Goal: Check status: Check status

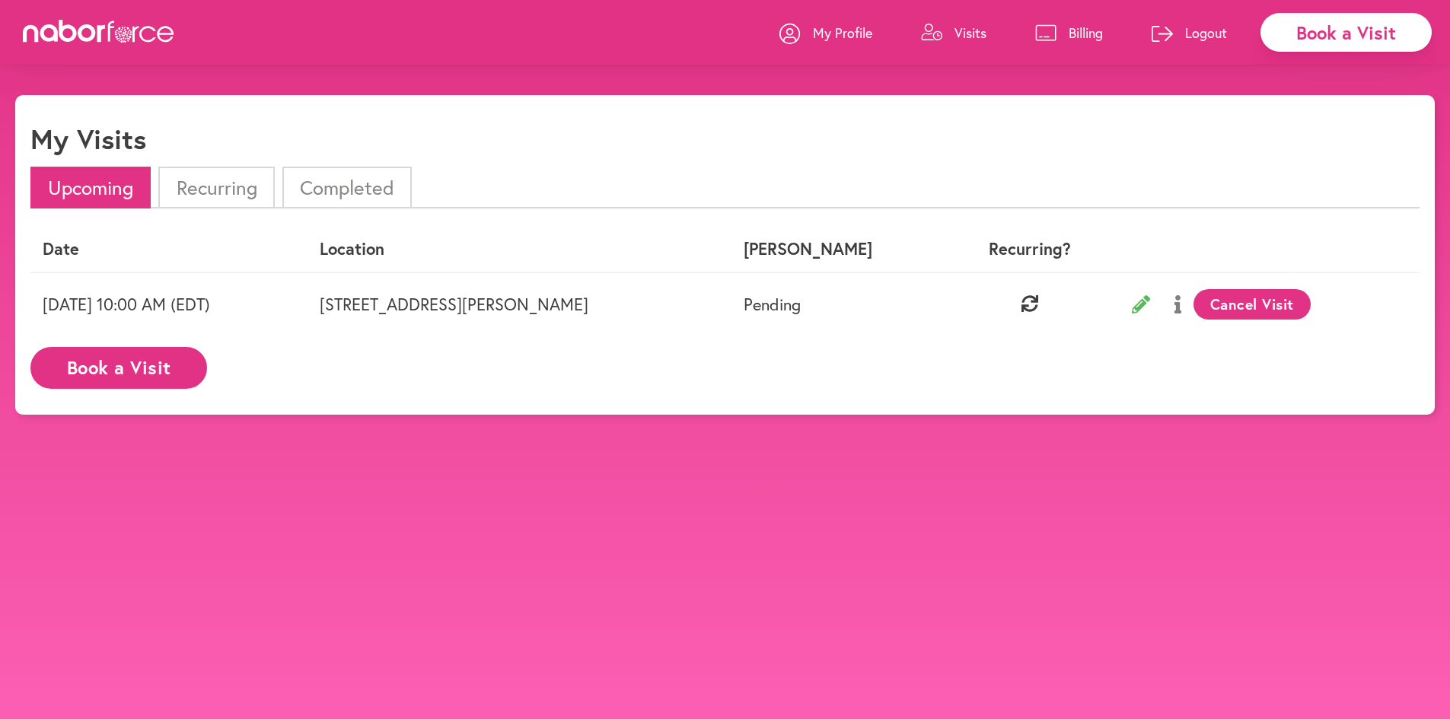
click at [1146, 301] on icon at bounding box center [1141, 304] width 18 height 18
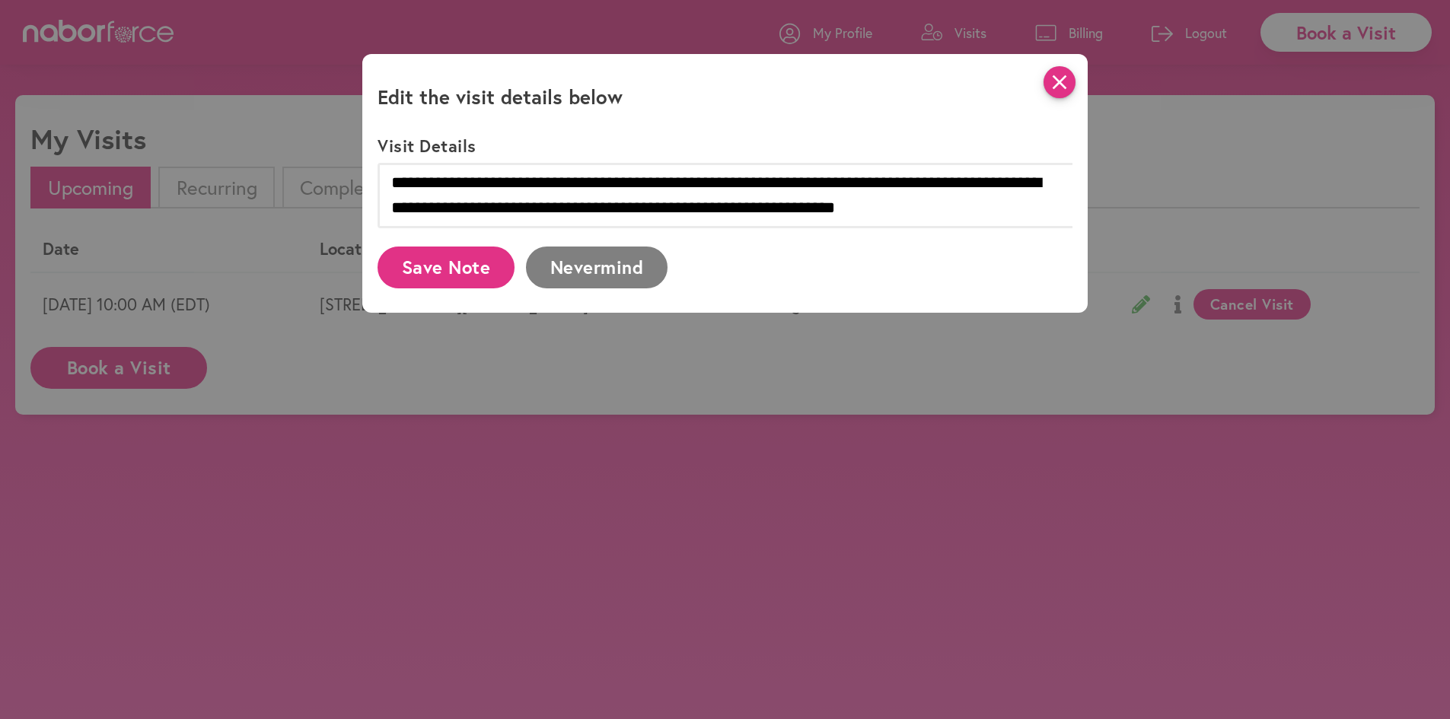
click at [1062, 89] on icon "close" at bounding box center [1060, 82] width 32 height 32
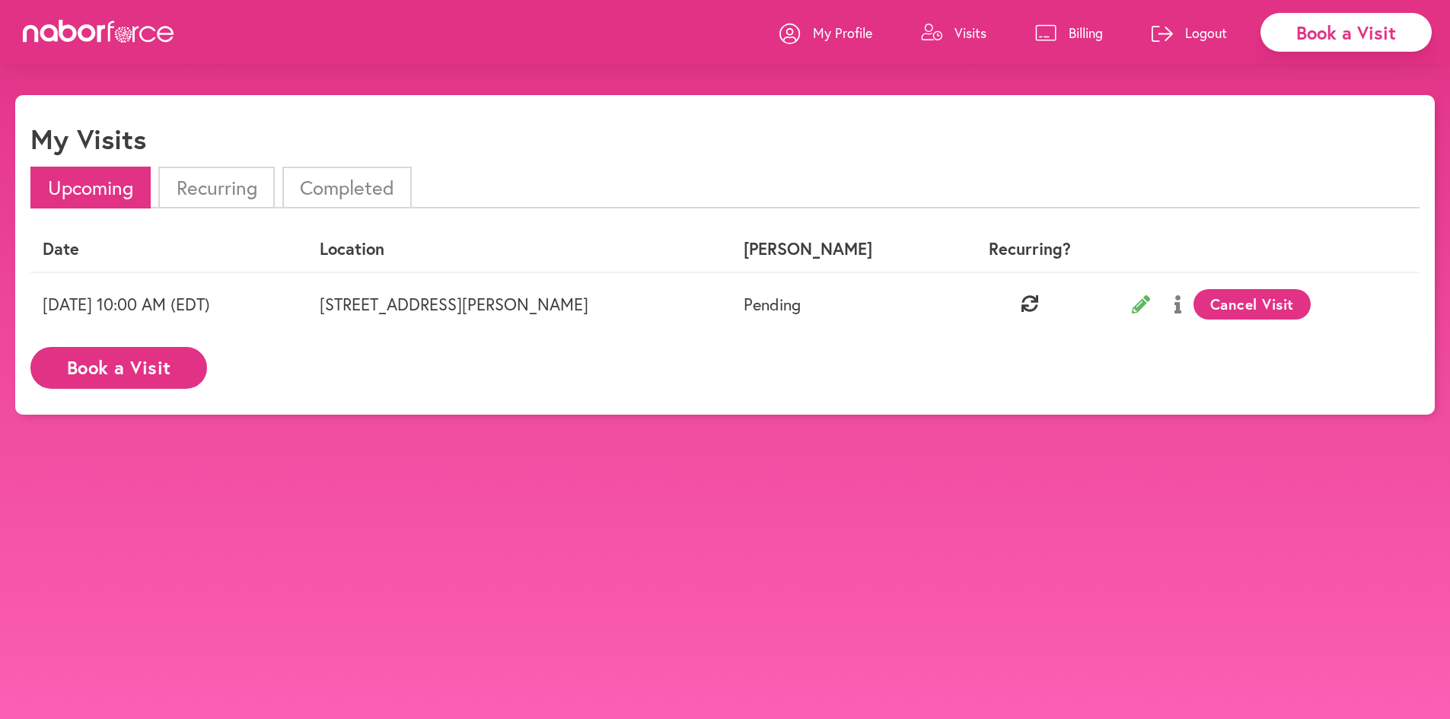
click at [1191, 301] on button at bounding box center [1178, 304] width 31 height 38
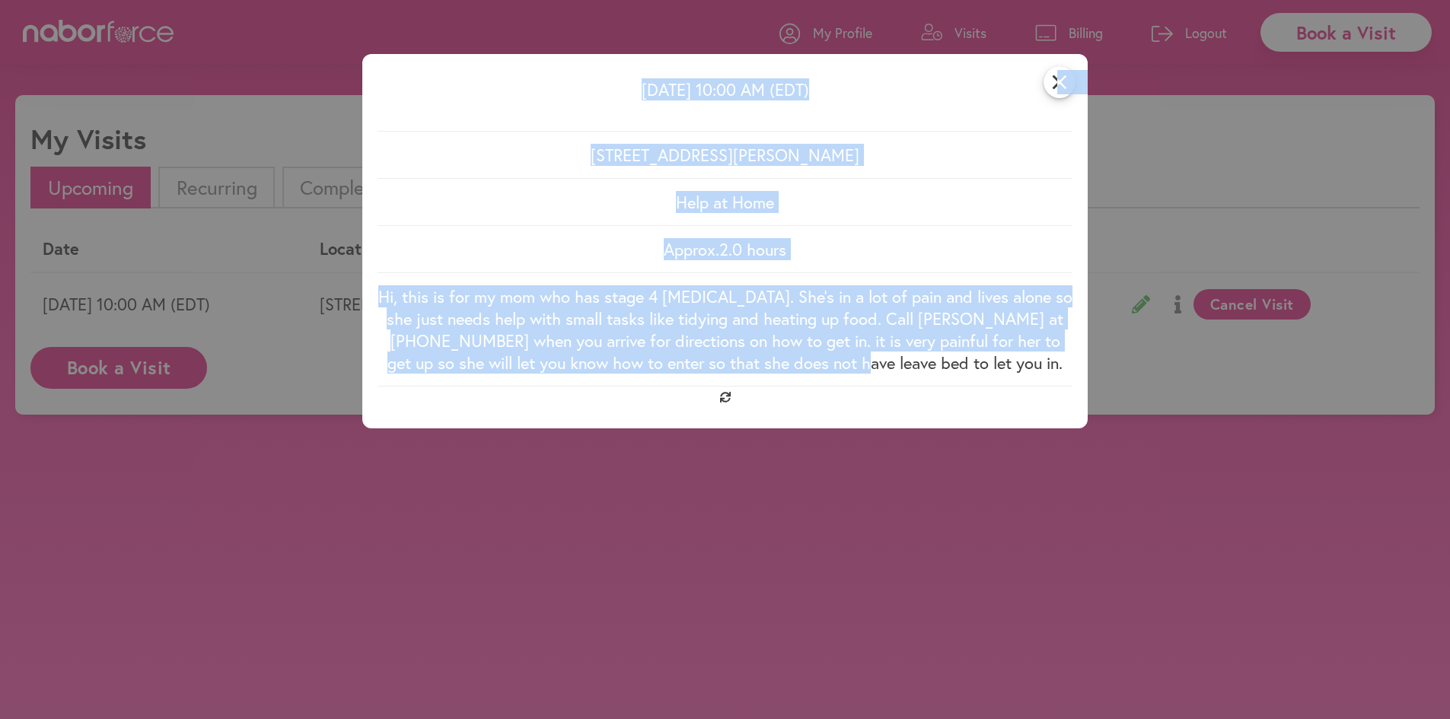
drag, startPoint x: 1067, startPoint y: 89, endPoint x: 930, endPoint y: 356, distance: 300.3
click at [930, 356] on div "close Wednesday 09/17 10:00 AM (EDT) 12360 S Readers Dr, Manakin-Sabot, VA Help…" at bounding box center [725, 241] width 726 height 375
click at [930, 356] on p "Hi, this is for my mom who has stage 4 cancer. She’s in a lot of pain and lives…" at bounding box center [725, 329] width 695 height 88
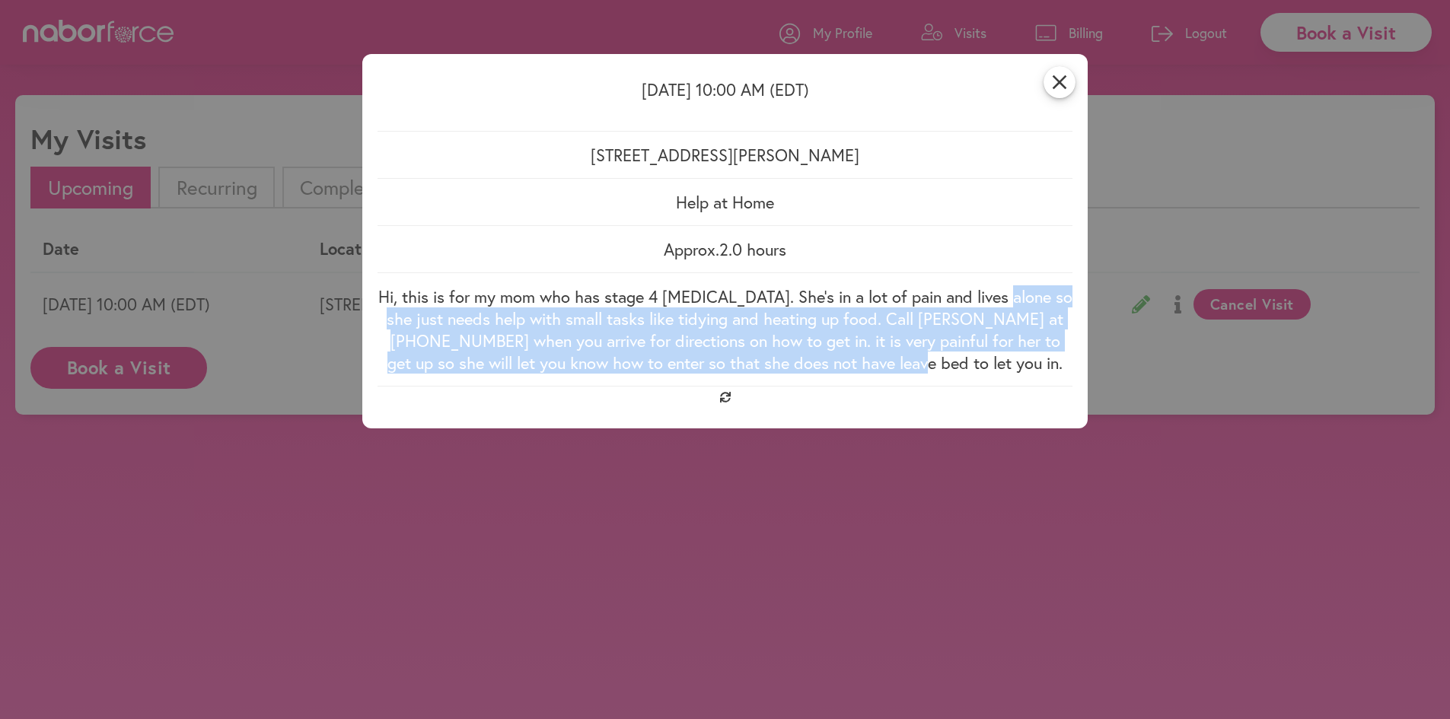
drag, startPoint x: 1048, startPoint y: 365, endPoint x: 1013, endPoint y: 305, distance: 69.6
click at [1013, 305] on div "Hi, this is for my mom who has stage 4 cancer. She’s in a lot of pain and lives…" at bounding box center [725, 329] width 695 height 107
click at [1013, 305] on p "Hi, this is for my mom who has stage 4 cancer. She’s in a lot of pain and lives…" at bounding box center [725, 329] width 695 height 88
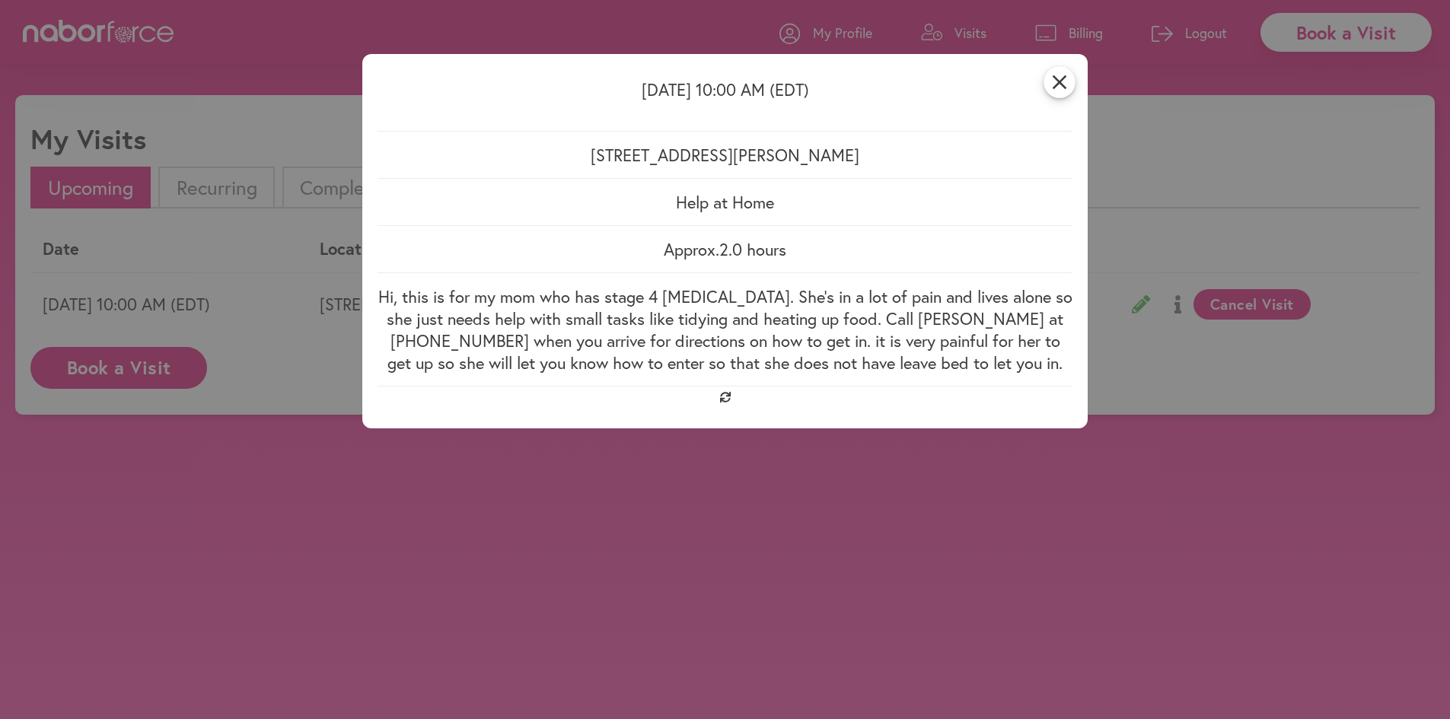
click at [1083, 72] on div "close Wednesday 09/17 10:00 AM (EDT) 12360 S Readers Dr, Manakin-Sabot, VA Help…" at bounding box center [725, 241] width 726 height 375
click at [1067, 85] on icon "close" at bounding box center [1060, 82] width 32 height 32
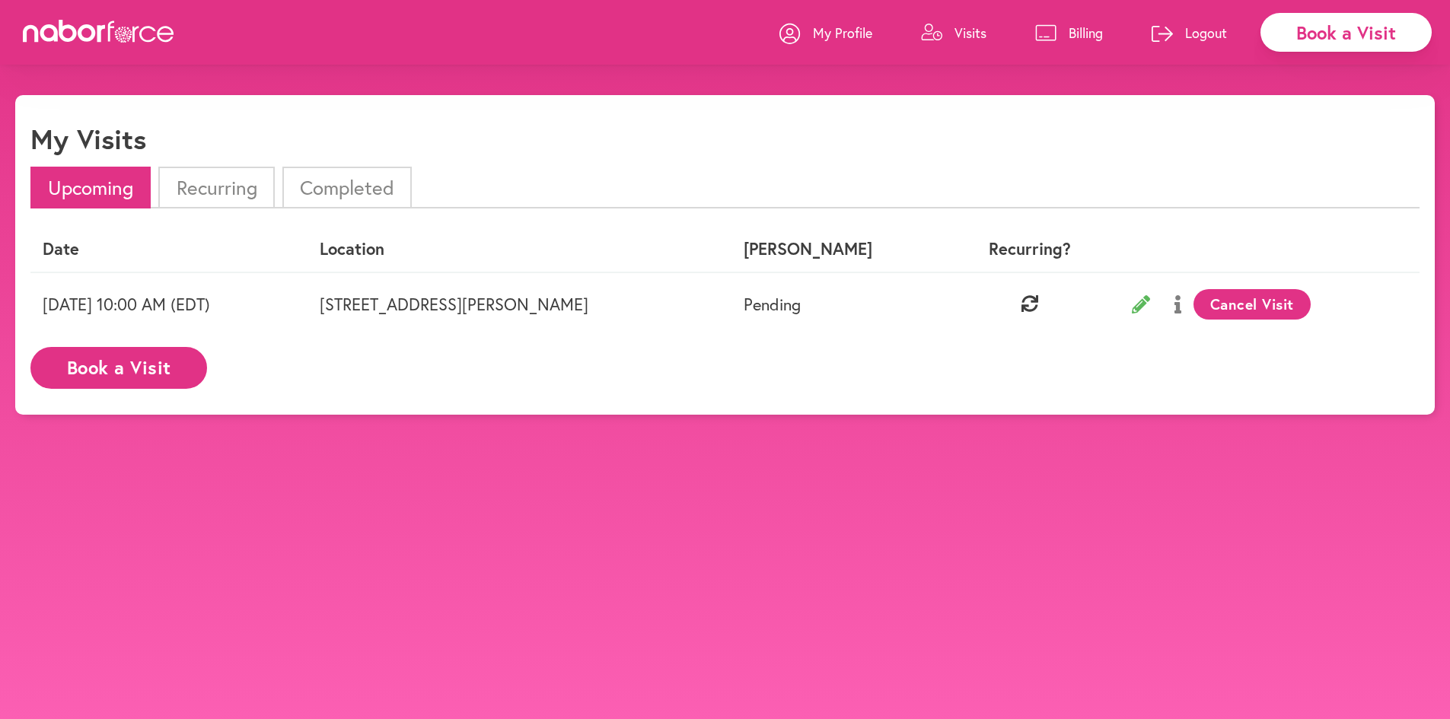
click at [1038, 305] on icon at bounding box center [1030, 303] width 17 height 17
click at [1150, 308] on icon at bounding box center [1141, 304] width 18 height 18
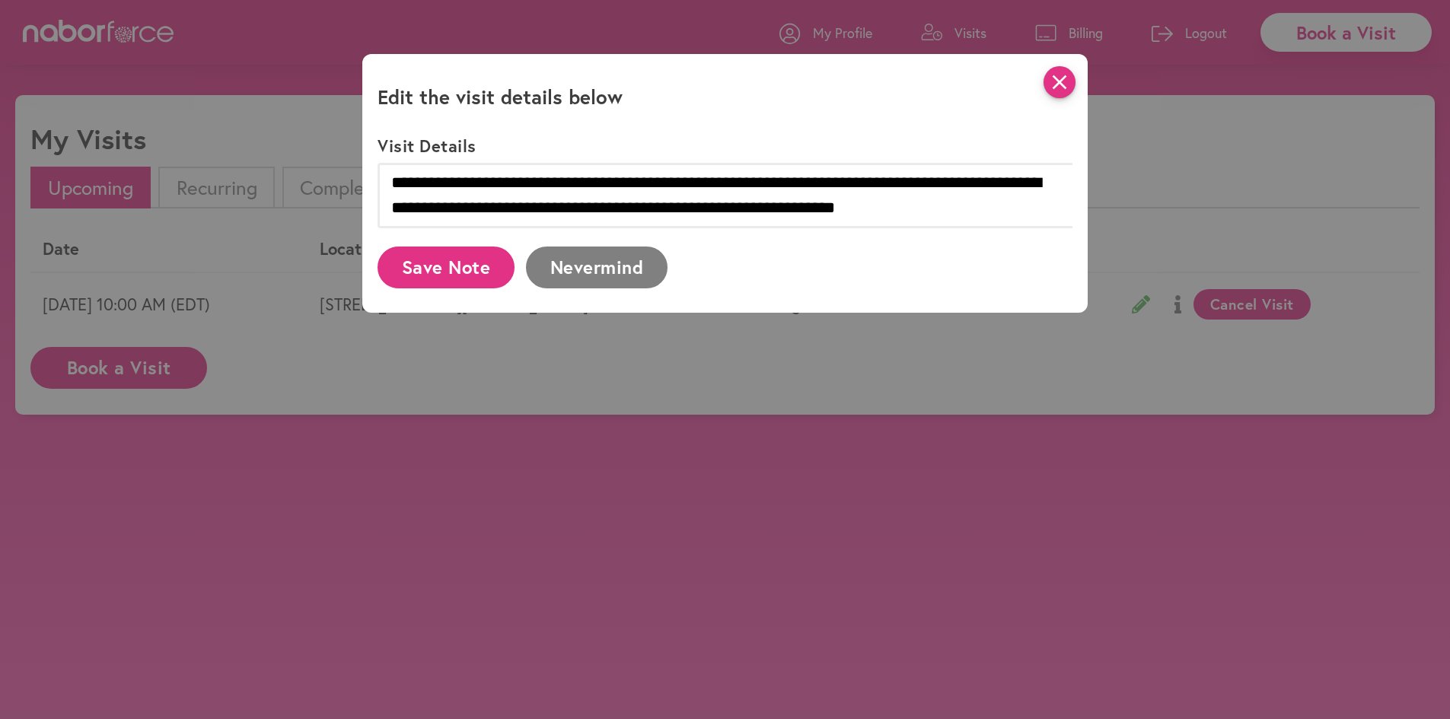
click at [1076, 71] on icon "close" at bounding box center [1060, 82] width 32 height 32
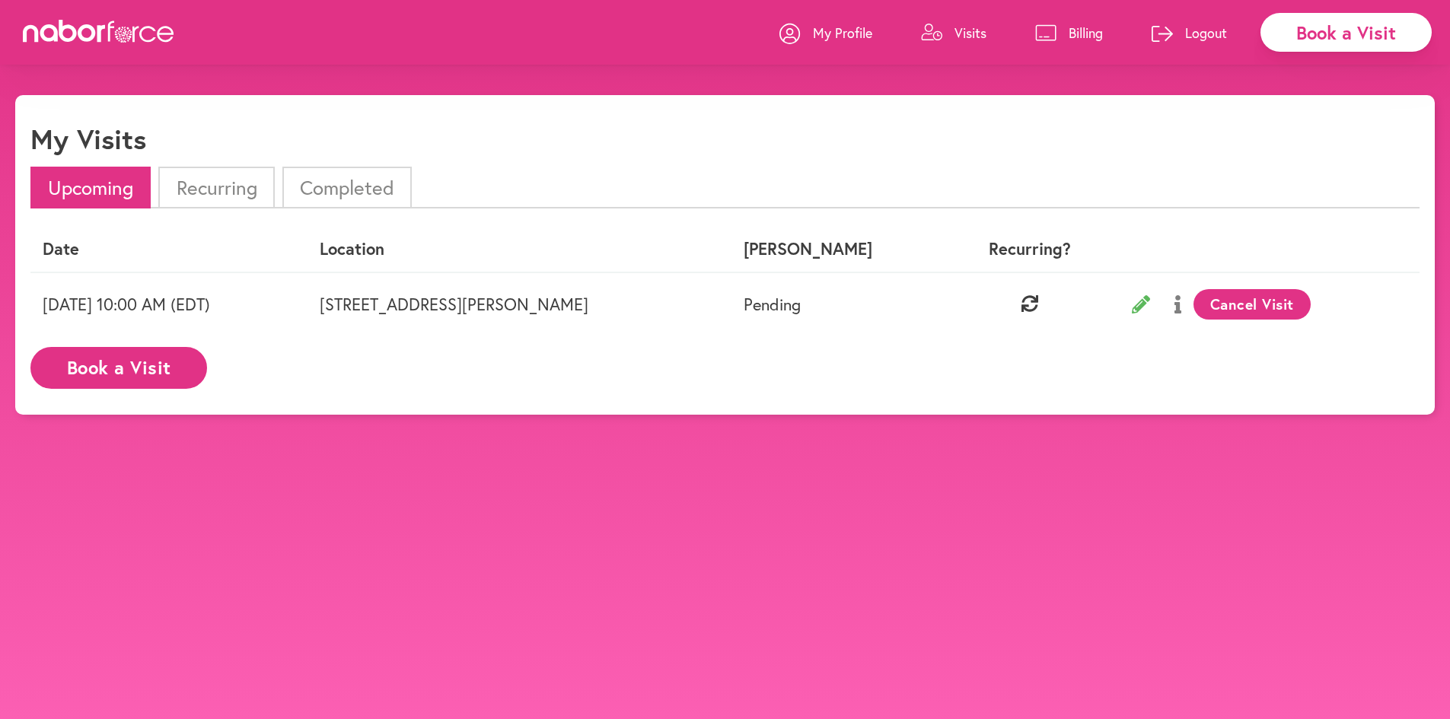
click at [257, 187] on li "Recurring" at bounding box center [216, 188] width 116 height 42
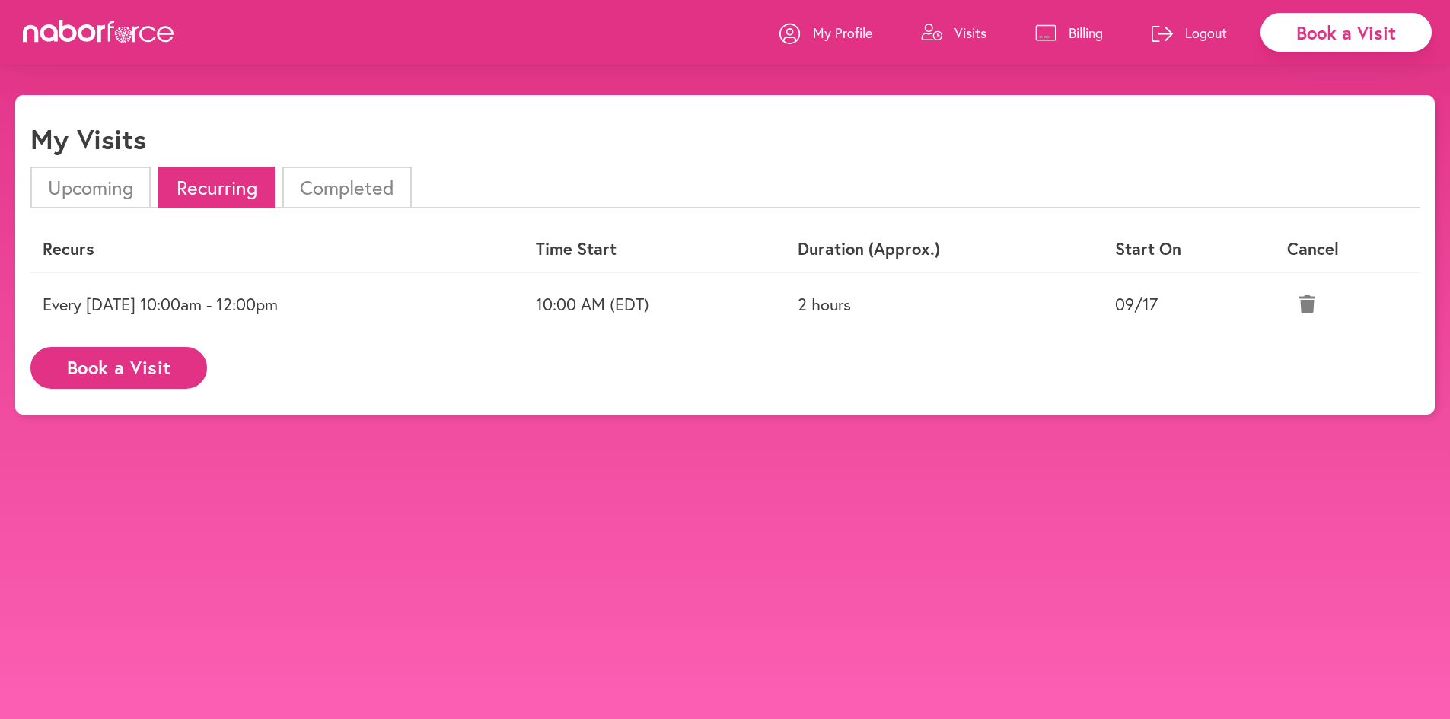
click at [321, 186] on li "Completed" at bounding box center [346, 188] width 129 height 42
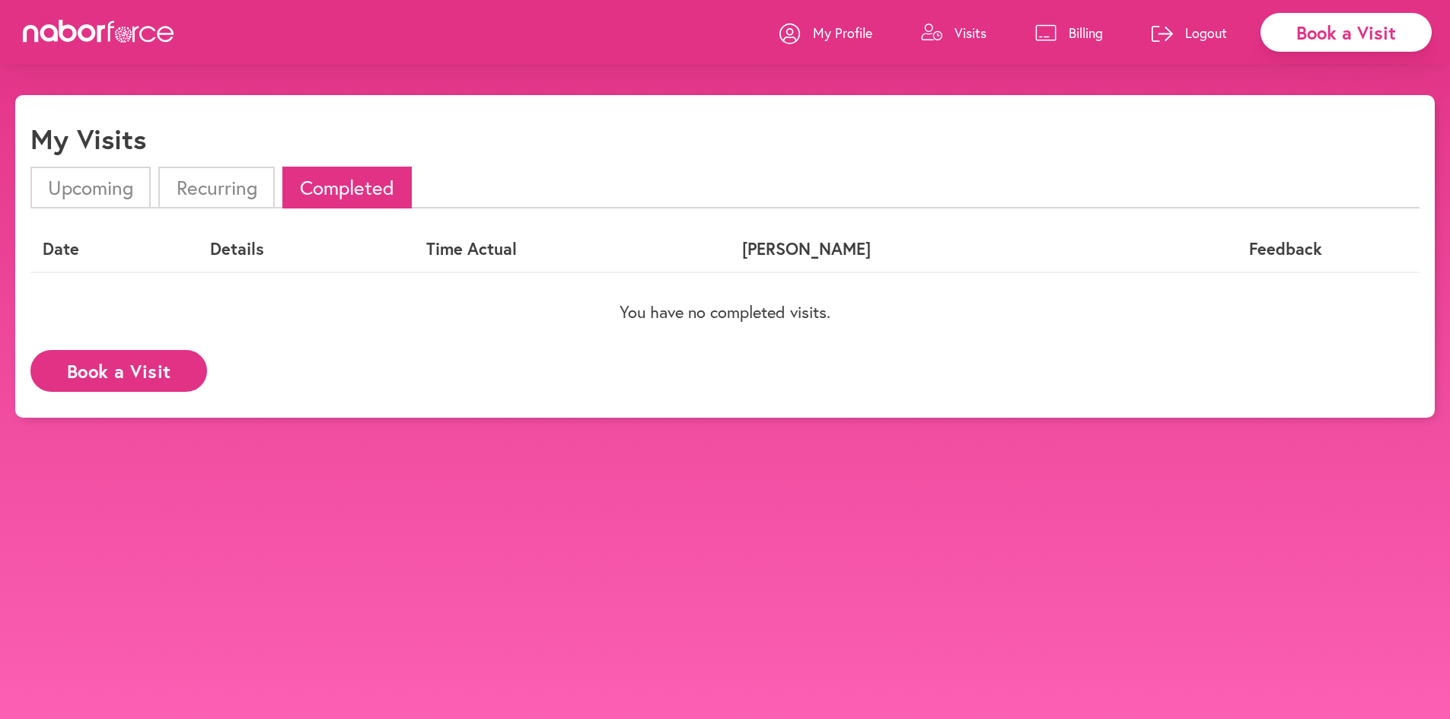
click at [108, 181] on li "Upcoming" at bounding box center [90, 188] width 120 height 42
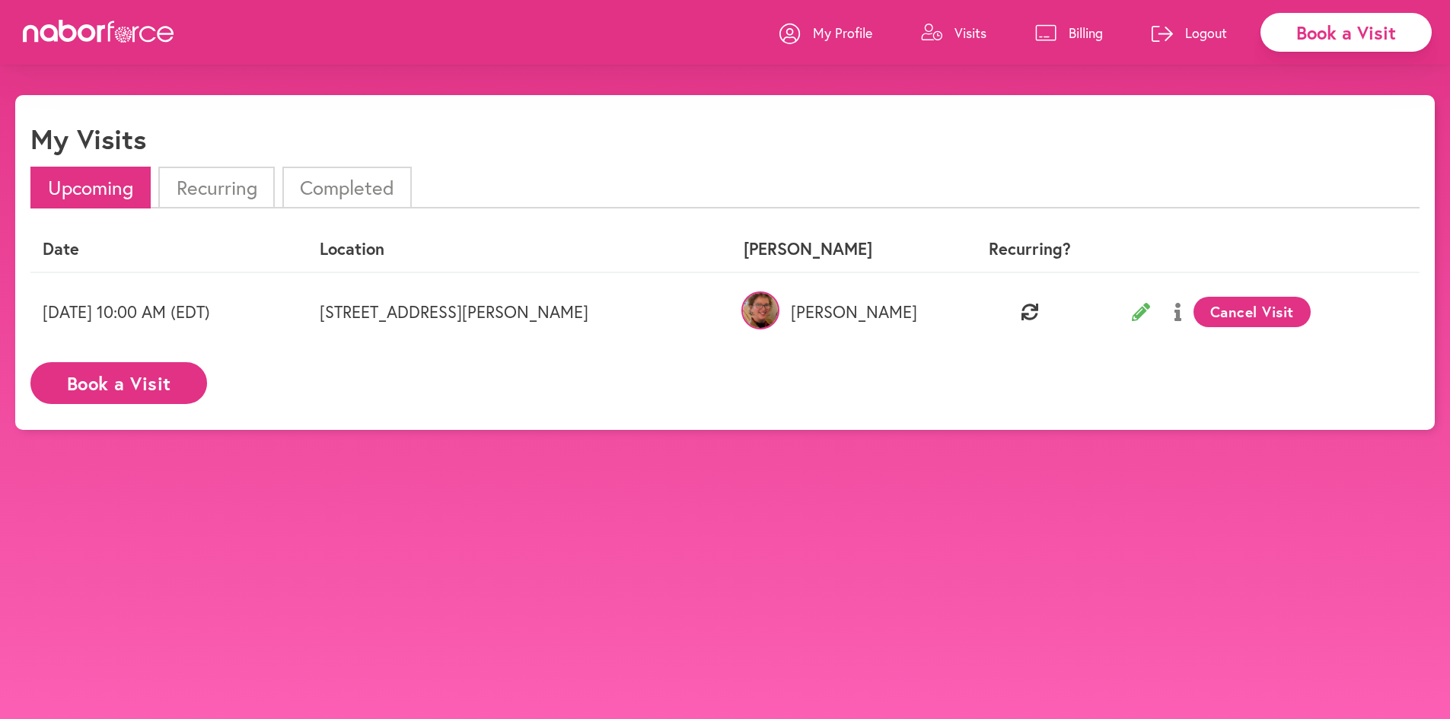
click at [780, 314] on img at bounding box center [761, 311] width 38 height 38
click at [1185, 324] on button at bounding box center [1178, 312] width 31 height 38
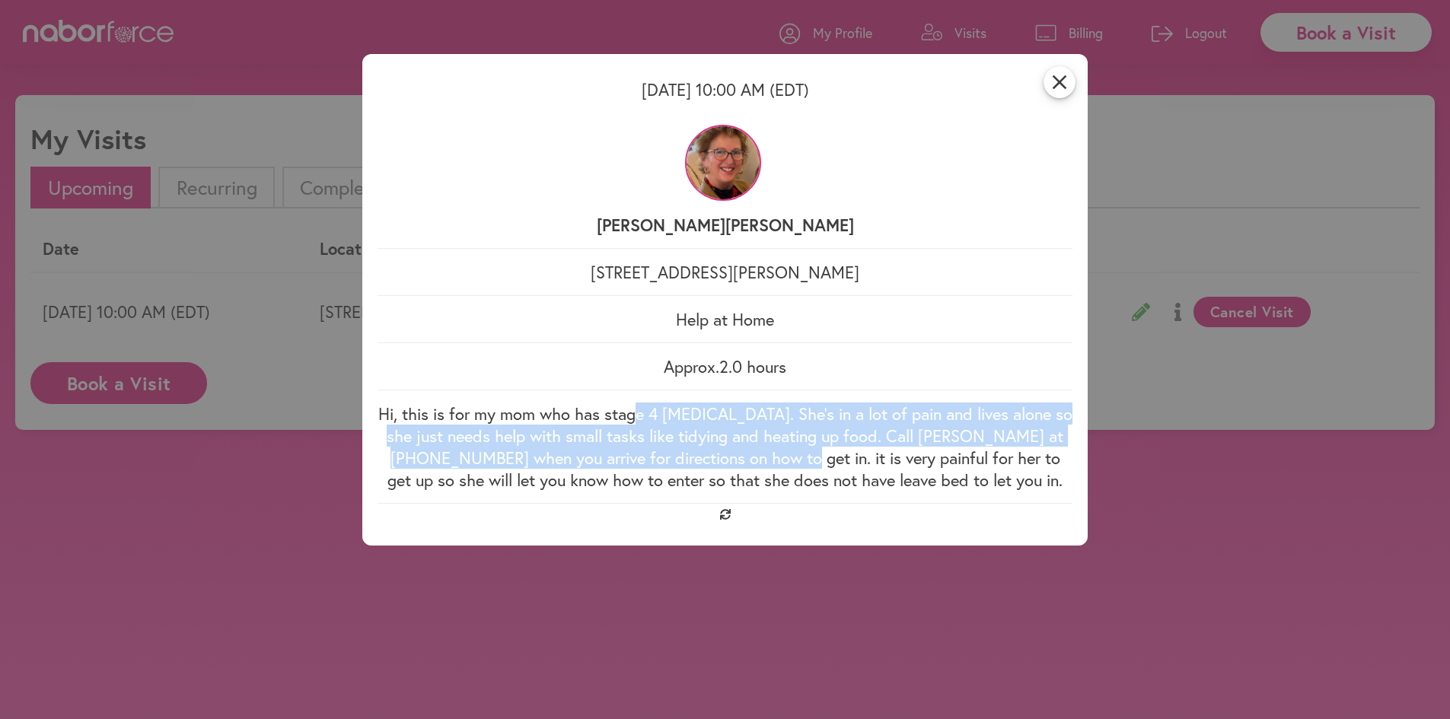
drag, startPoint x: 649, startPoint y: 424, endPoint x: 760, endPoint y: 451, distance: 114.5
click at [760, 451] on p "Hi, this is for my mom who has stage 4 cancer. She’s in a lot of pain and lives…" at bounding box center [725, 447] width 695 height 88
click at [761, 451] on p "Hi, this is for my mom who has stage 4 cancer. She’s in a lot of pain and lives…" at bounding box center [725, 447] width 695 height 88
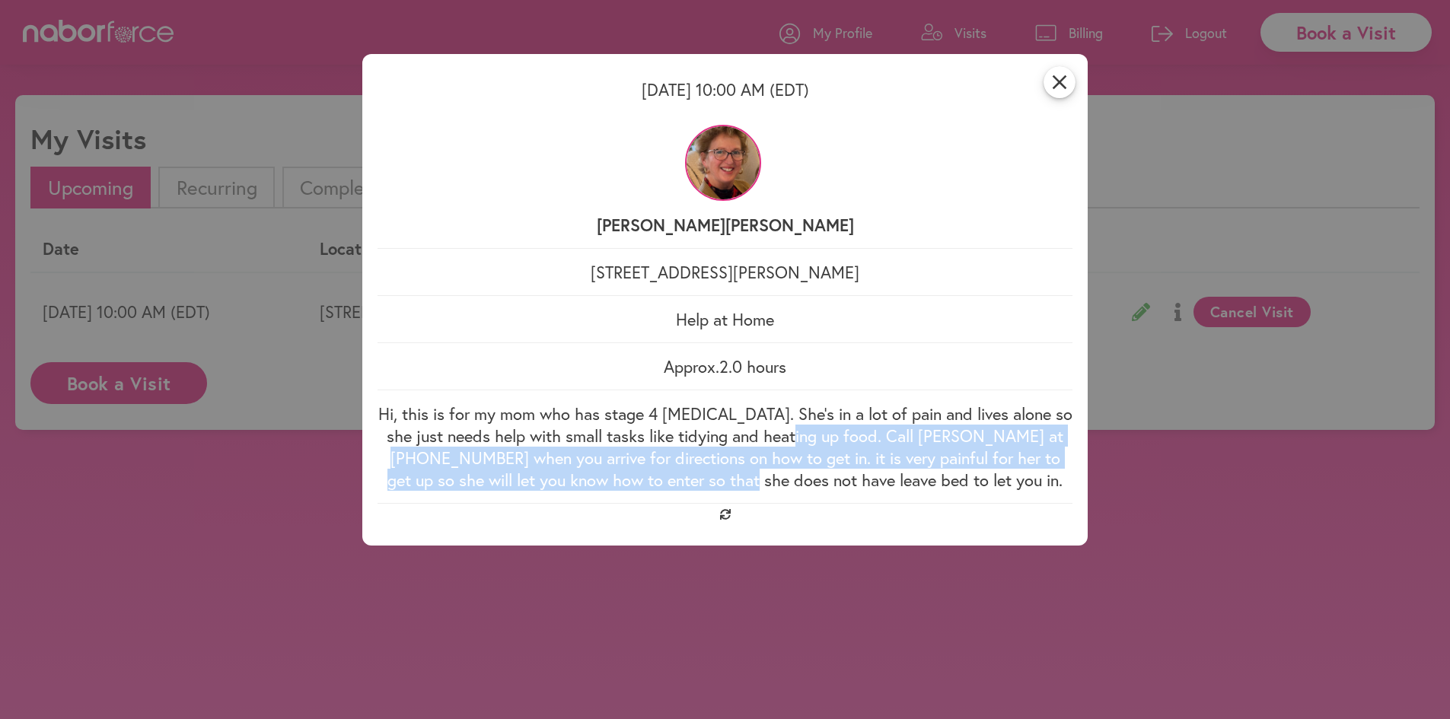
drag, startPoint x: 802, startPoint y: 433, endPoint x: 821, endPoint y: 479, distance: 49.2
click at [821, 479] on p "Hi, this is for my mom who has stage 4 cancer. She’s in a lot of pain and lives…" at bounding box center [725, 447] width 695 height 88
drag, startPoint x: 906, startPoint y: 457, endPoint x: 915, endPoint y: 477, distance: 21.8
click at [915, 477] on p "Hi, this is for my mom who has stage 4 cancer. She’s in a lot of pain and lives…" at bounding box center [725, 447] width 695 height 88
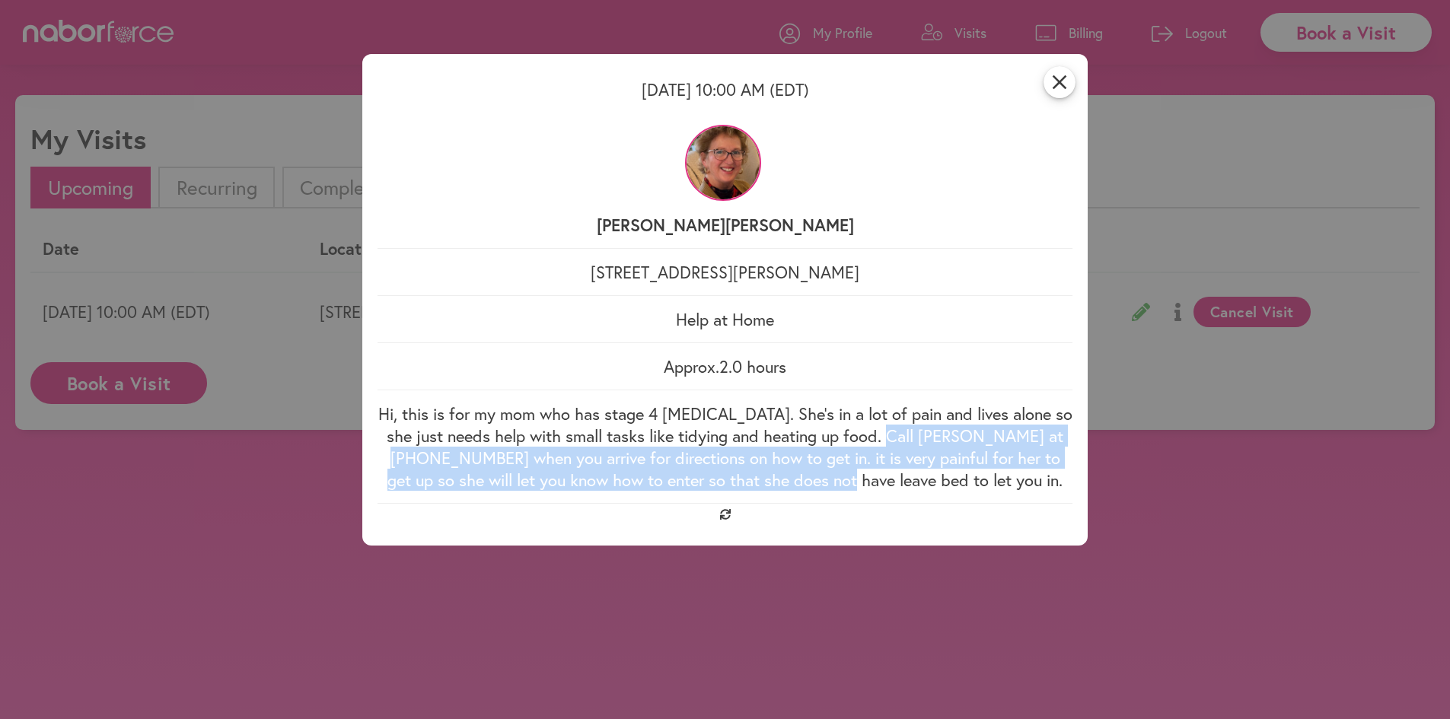
click at [914, 476] on p "Hi, this is for my mom who has stage 4 cancer. She’s in a lot of pain and lives…" at bounding box center [725, 447] width 695 height 88
click at [891, 474] on p "Hi, this is for my mom who has stage 4 cancer. She’s in a lot of pain and lives…" at bounding box center [725, 447] width 695 height 88
click at [905, 490] on p "Hi, this is for my mom who has stage 4 cancer. She’s in a lot of pain and lives…" at bounding box center [725, 447] width 695 height 88
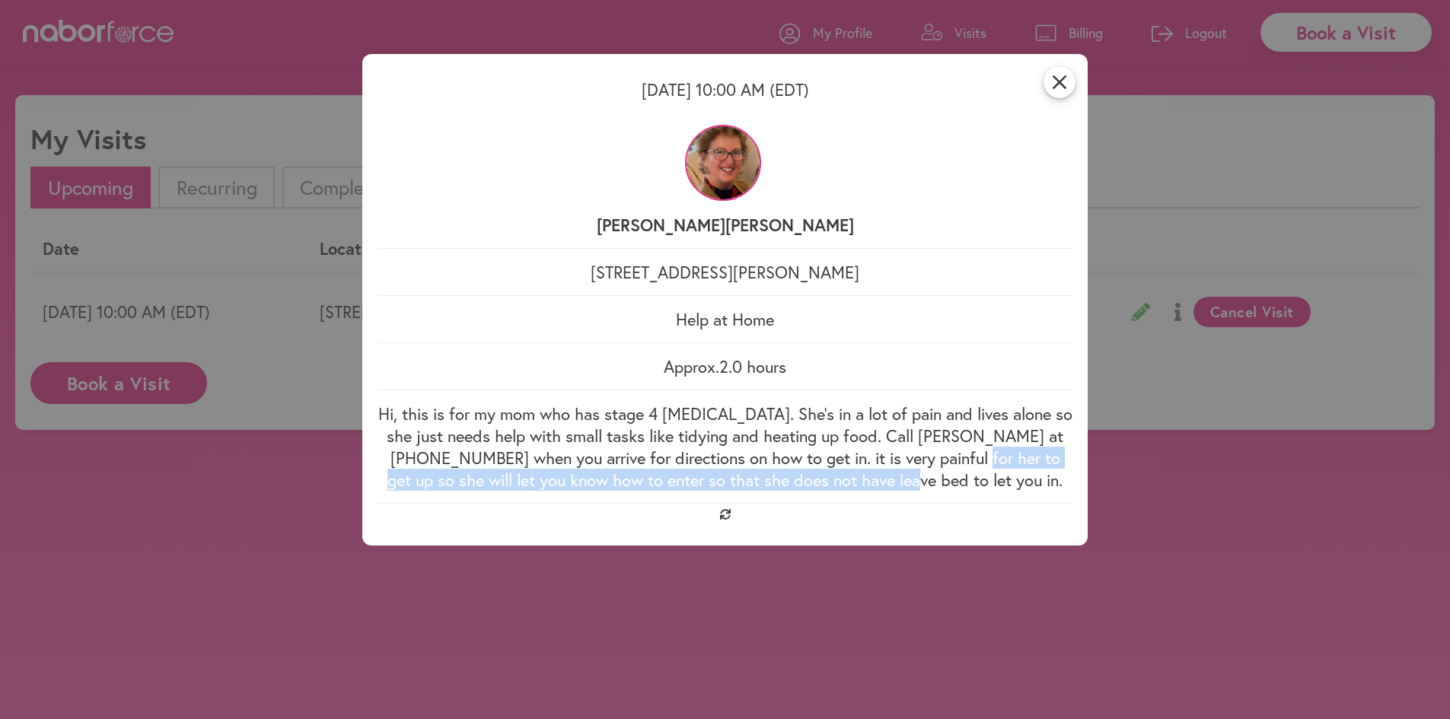
drag, startPoint x: 974, startPoint y: 490, endPoint x: 955, endPoint y: 462, distance: 32.9
click at [955, 462] on p "Hi, this is for my mom who has stage 4 cancer. She’s in a lot of pain and lives…" at bounding box center [725, 447] width 695 height 88
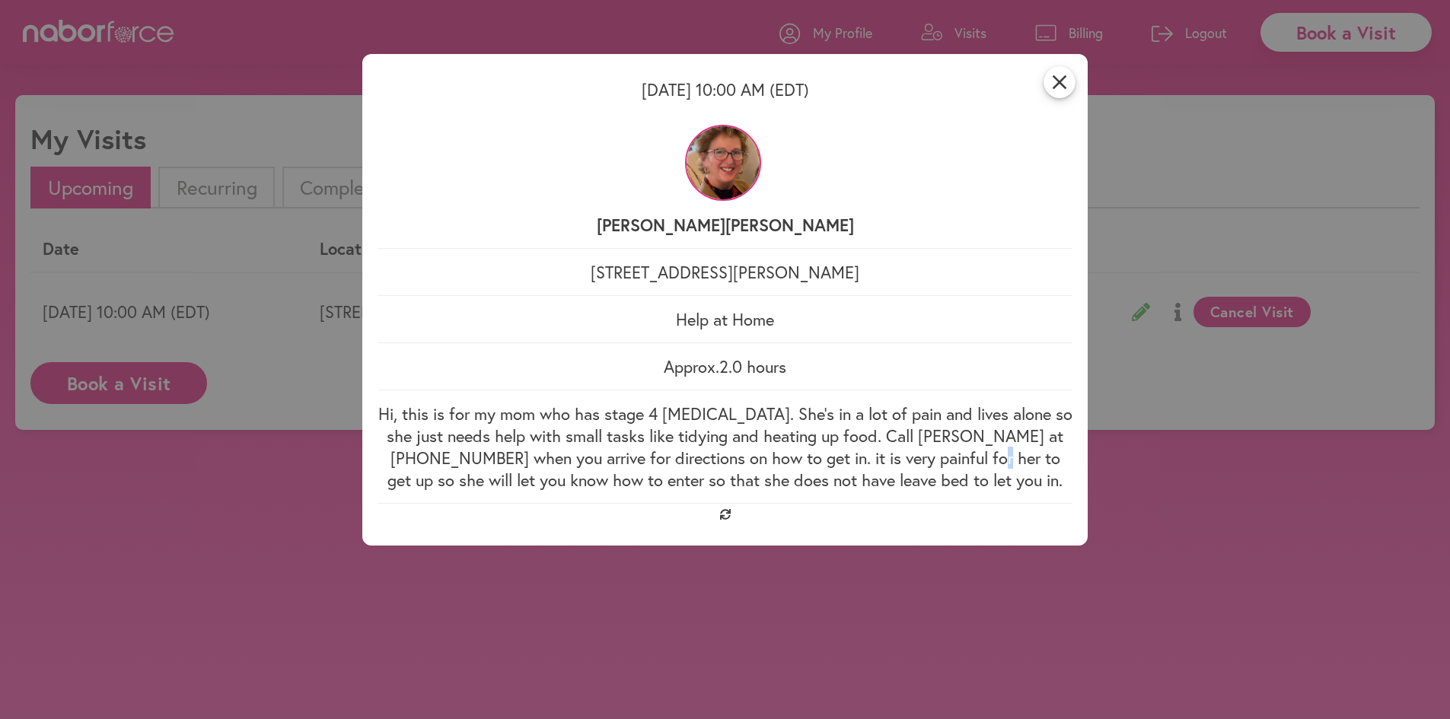
drag, startPoint x: 968, startPoint y: 466, endPoint x: 975, endPoint y: 447, distance: 20.5
click at [975, 447] on p "Hi, this is for my mom who has stage 4 cancer. She’s in a lot of pain and lives…" at bounding box center [725, 447] width 695 height 88
click at [1076, 78] on icon "close" at bounding box center [1060, 82] width 32 height 32
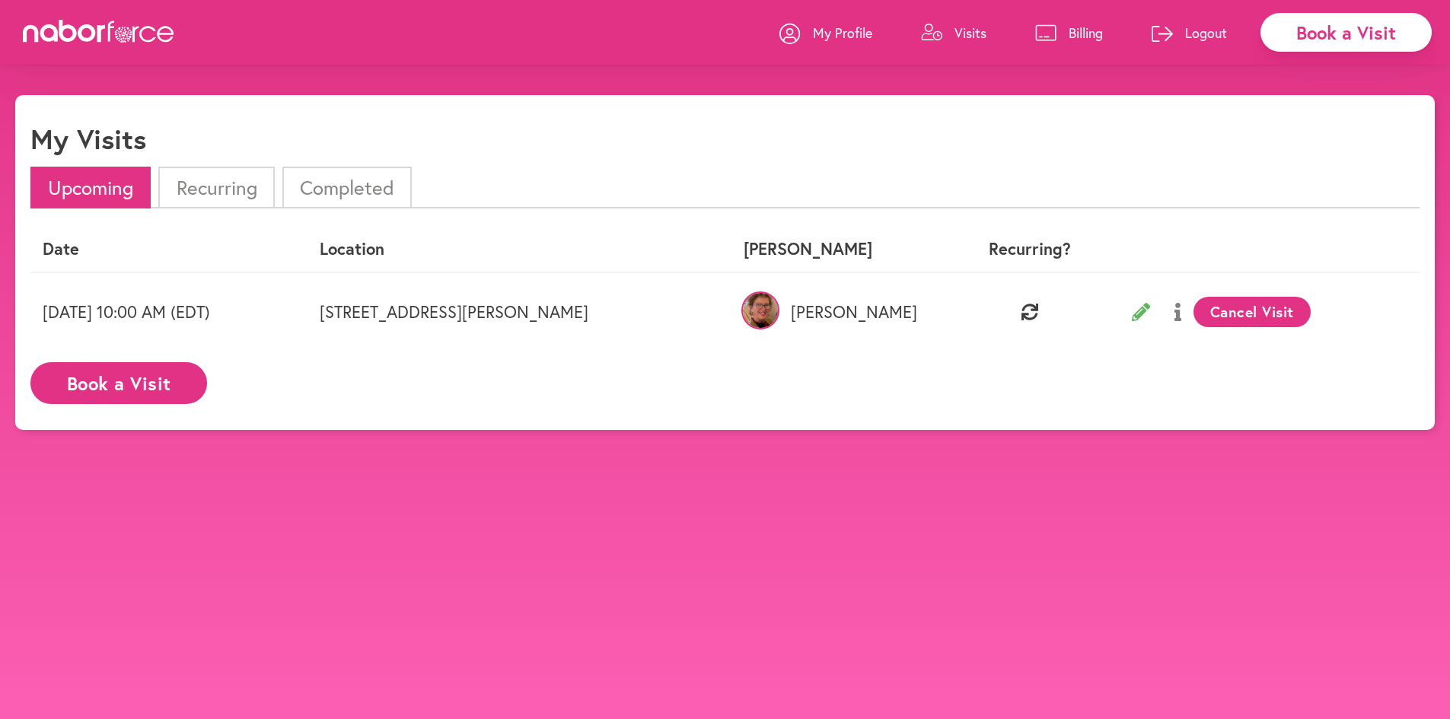
click at [912, 313] on p "[PERSON_NAME]" at bounding box center [842, 312] width 197 height 20
drag, startPoint x: 974, startPoint y: 315, endPoint x: 895, endPoint y: 300, distance: 80.6
click at [895, 300] on tr "[DATE] 10:00 AM (EDT) [STREET_ADDRESS][PERSON_NAME] [PERSON_NAME] Visit" at bounding box center [724, 312] width 1389 height 78
click at [965, 345] on td at bounding box center [1030, 312] width 154 height 78
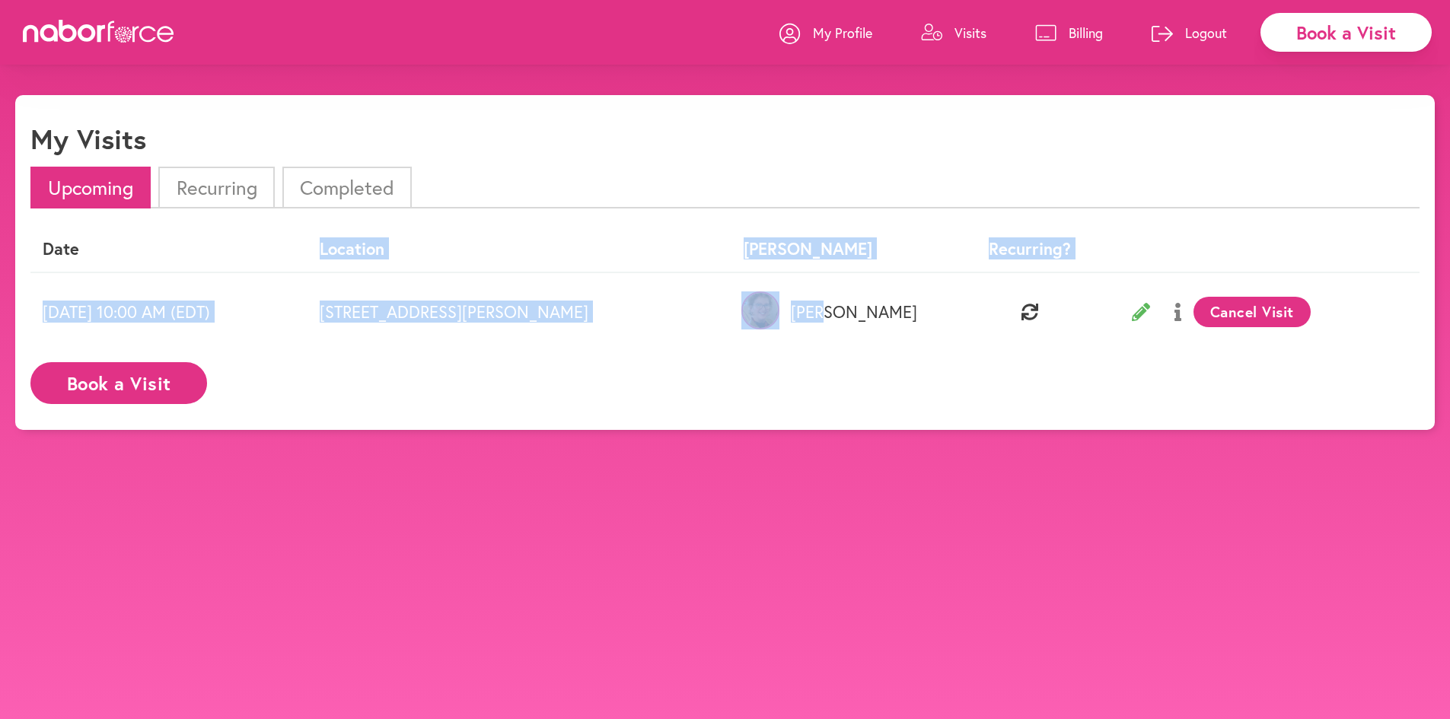
drag, startPoint x: 962, startPoint y: 309, endPoint x: 145, endPoint y: 229, distance: 820.8
click at [145, 229] on table "Date Location Nabor Recurring? Wednesday 09/17 10:00 AM (EDT) 12360 S Readers D…" at bounding box center [724, 289] width 1389 height 124
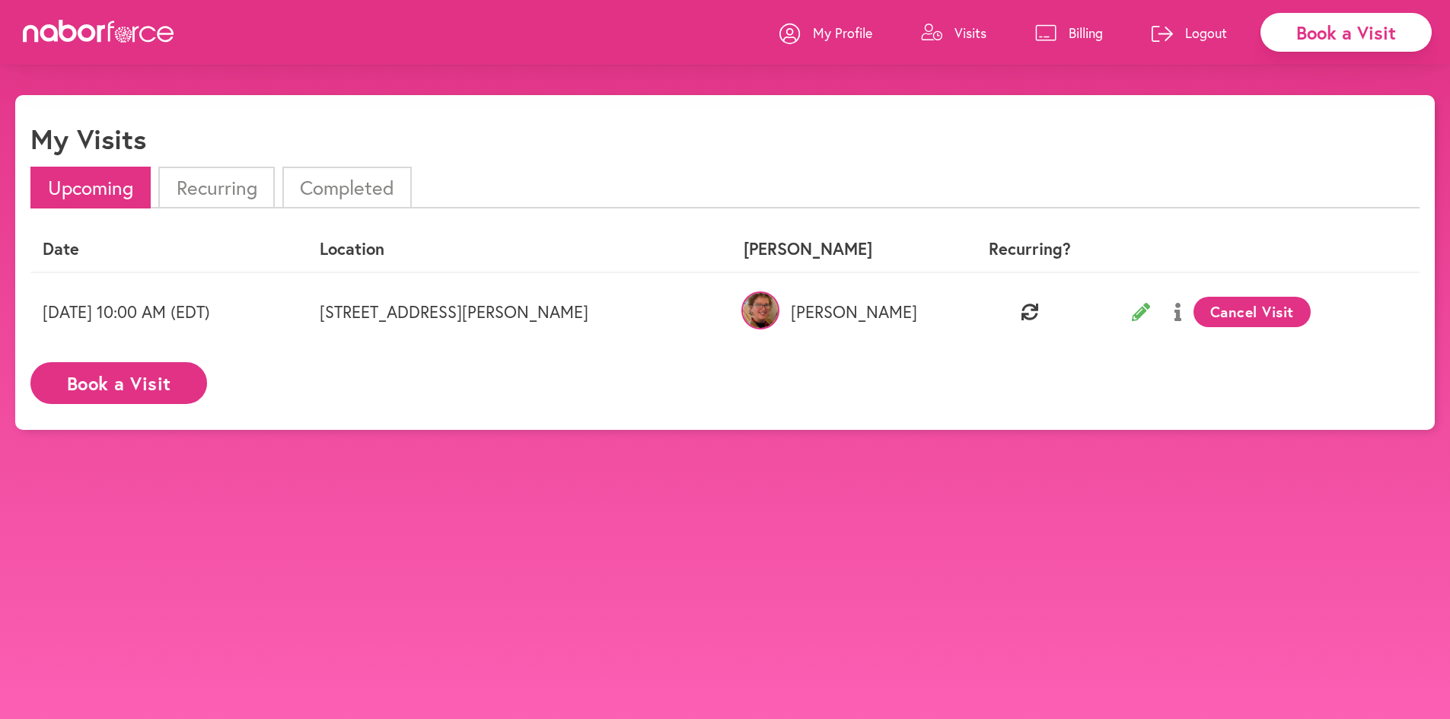
click at [41, 249] on th "Date" at bounding box center [168, 249] width 277 height 45
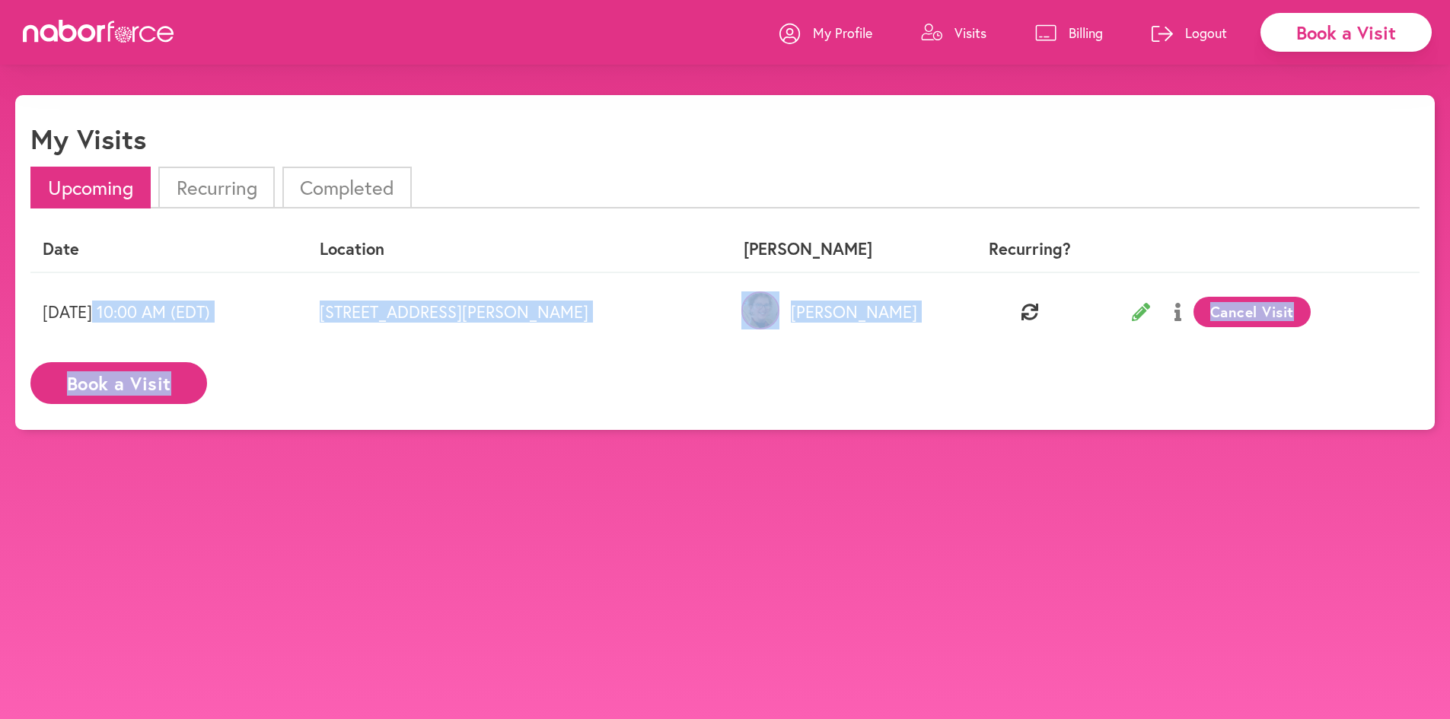
drag, startPoint x: 441, startPoint y: 325, endPoint x: 942, endPoint y: 494, distance: 528.7
click at [942, 494] on body "close Book a Visit My Profile Visits Billing Logout close My Visits Upcoming Re…" at bounding box center [725, 454] width 1450 height 719
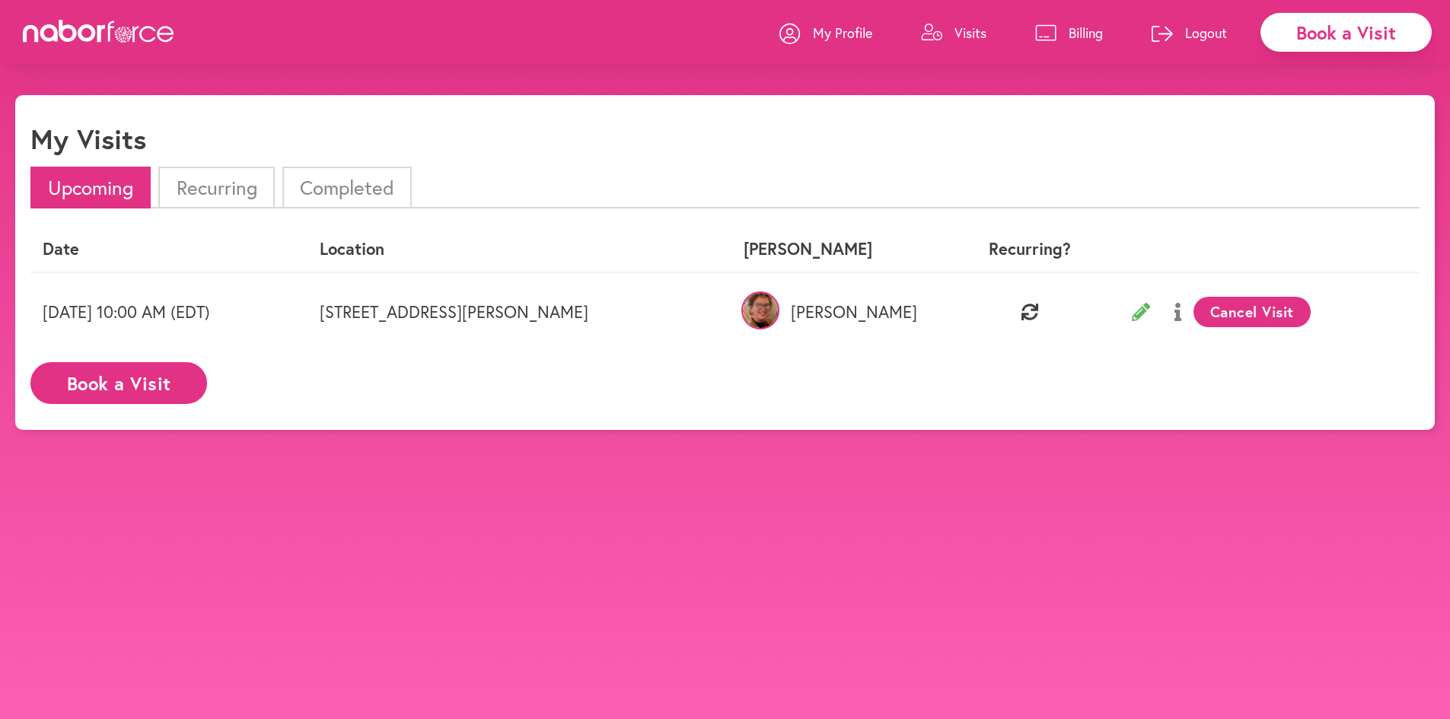
click at [942, 494] on body "close Book a Visit My Profile Visits Billing Logout close My Visits Upcoming Re…" at bounding box center [725, 454] width 1450 height 719
click at [878, 396] on div "Date Location [GEOGRAPHIC_DATA] Recurring? [DATE] 10:00 AM (EDT) [STREET_ADDRES…" at bounding box center [724, 321] width 1389 height 188
click at [353, 132] on div "My Visits" at bounding box center [724, 145] width 1389 height 44
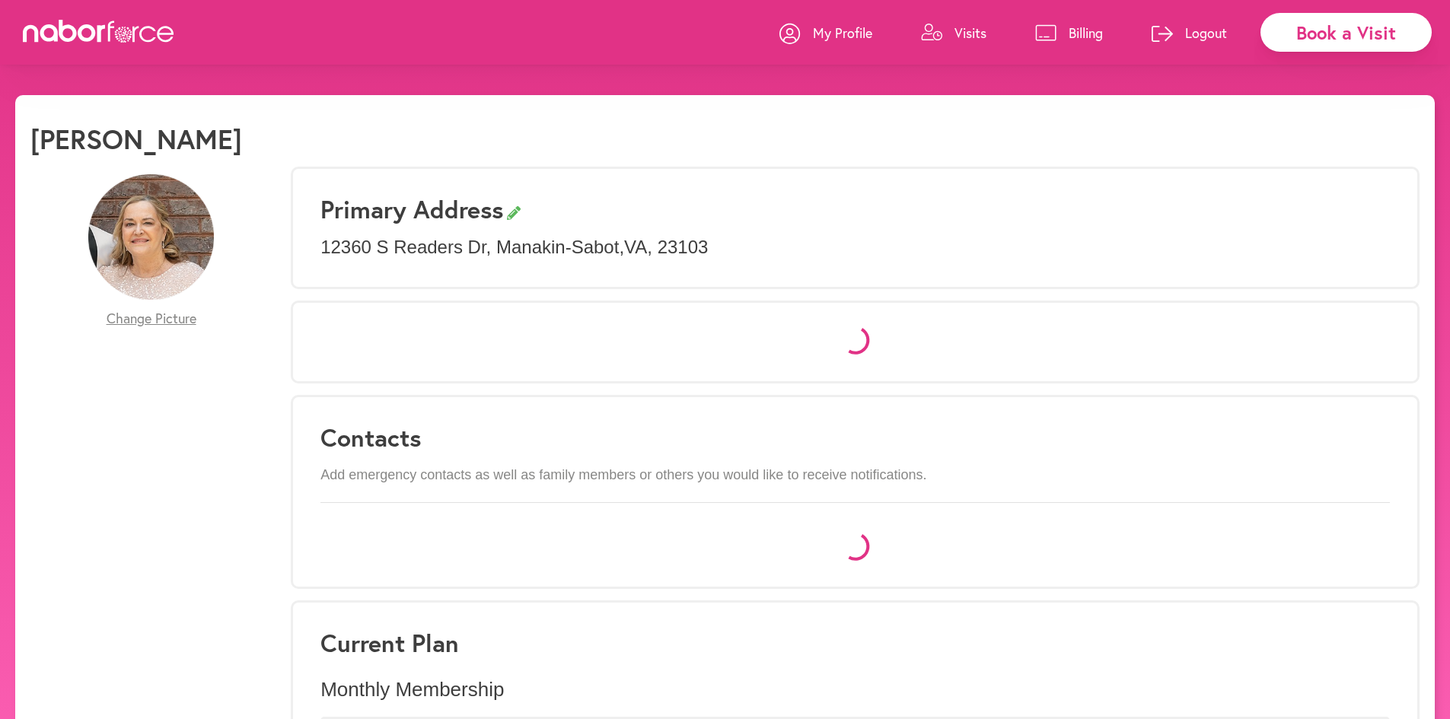
select select "*"
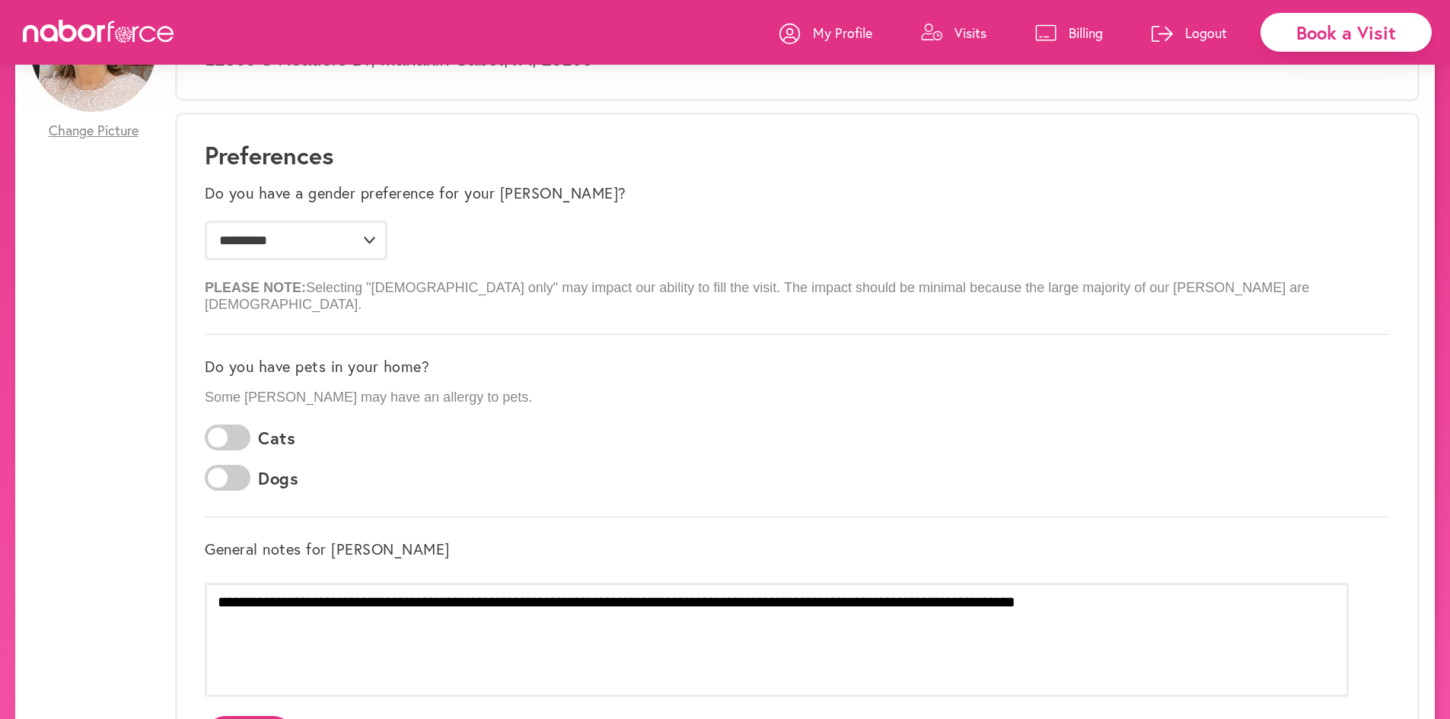
scroll to position [76, 0]
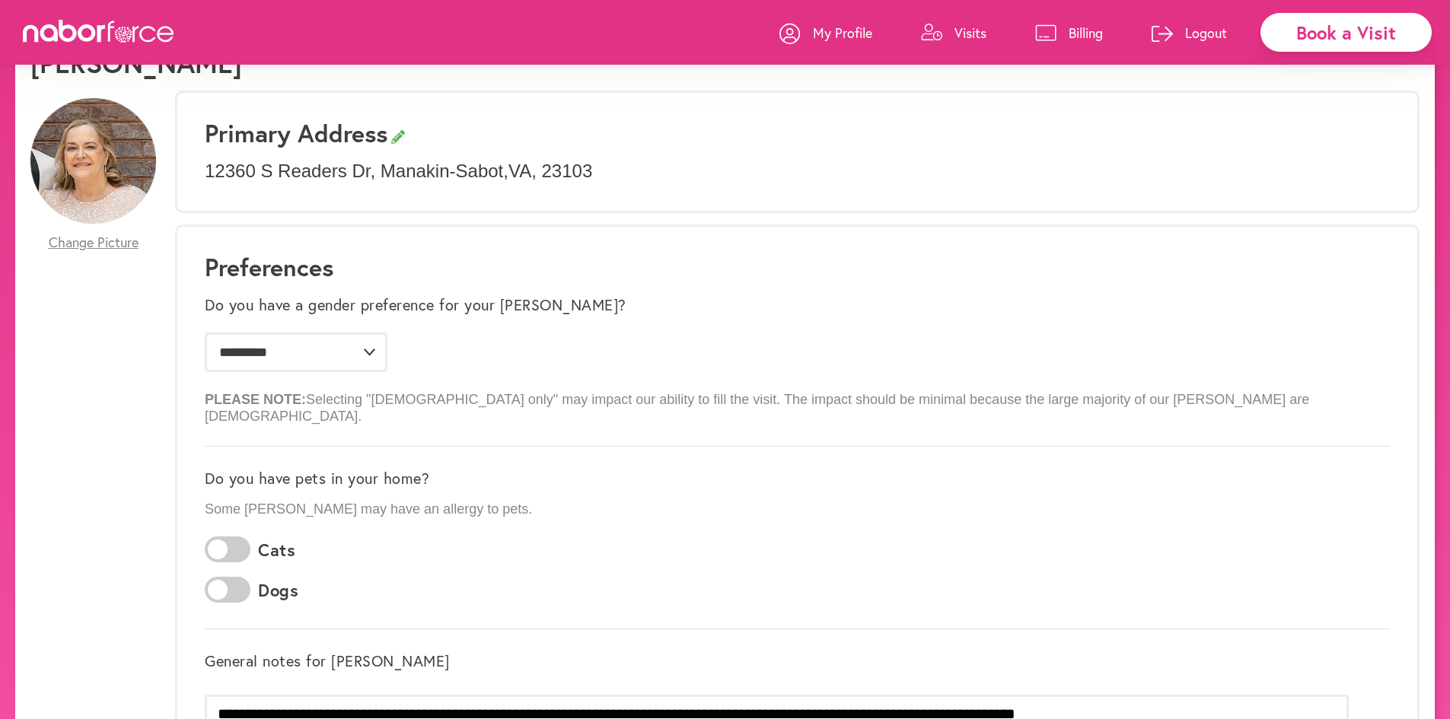
click at [971, 44] on link "Visits" at bounding box center [953, 33] width 65 height 46
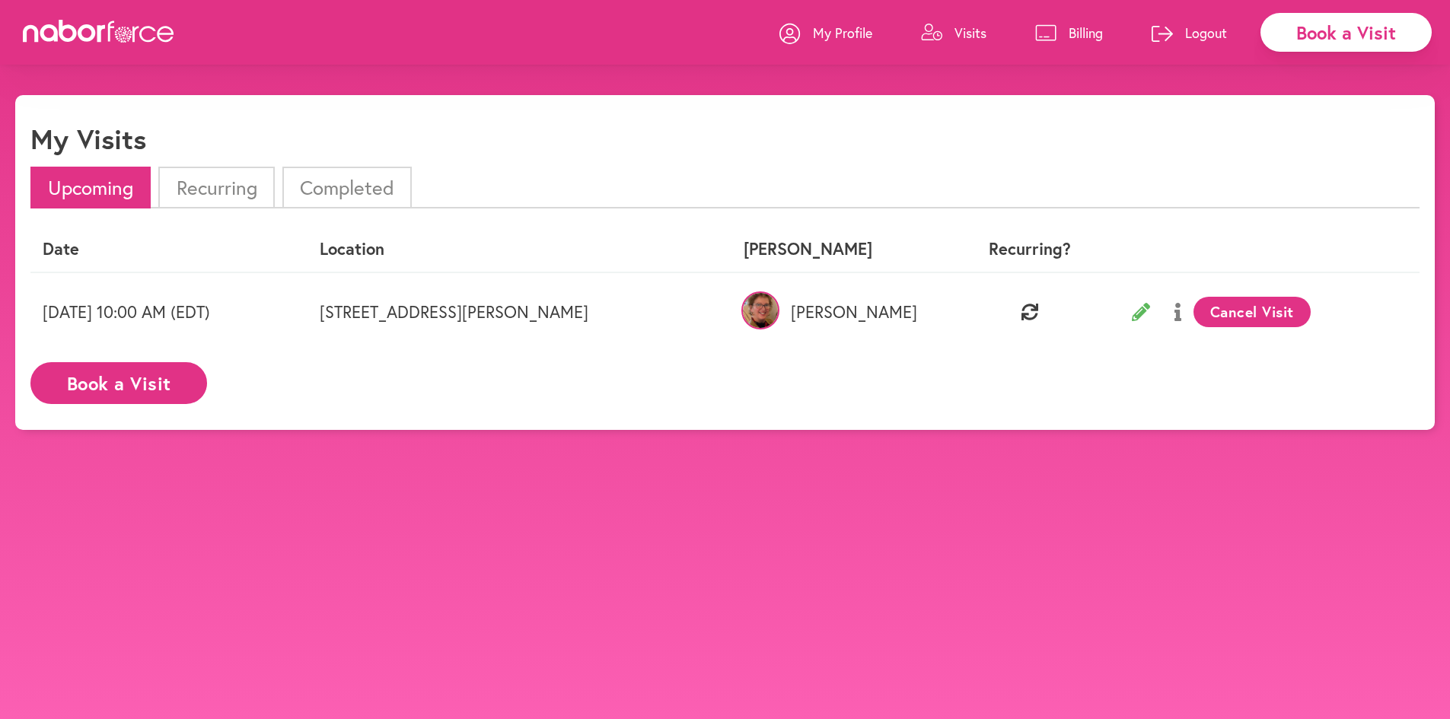
click at [780, 307] on img at bounding box center [761, 311] width 38 height 38
click at [906, 377] on div "Date Location [GEOGRAPHIC_DATA] Recurring? [DATE] 10:00 AM (EDT) [STREET_ADDRES…" at bounding box center [724, 321] width 1389 height 188
drag, startPoint x: 661, startPoint y: 336, endPoint x: 616, endPoint y: 308, distance: 52.6
click at [610, 287] on td "[STREET_ADDRESS][PERSON_NAME]" at bounding box center [520, 312] width 424 height 78
click at [616, 308] on td "[STREET_ADDRESS][PERSON_NAME]" at bounding box center [520, 312] width 424 height 78
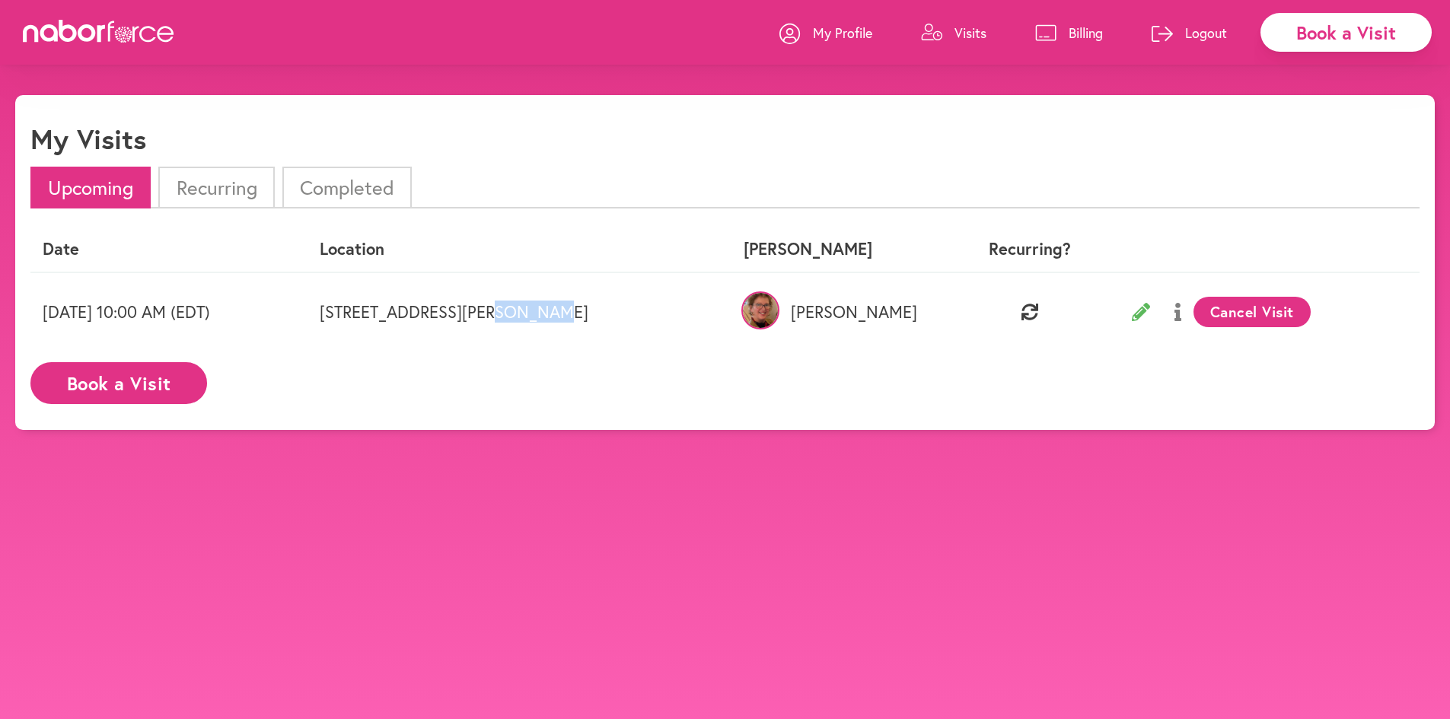
click at [616, 308] on td "[STREET_ADDRESS][PERSON_NAME]" at bounding box center [520, 312] width 424 height 78
click at [842, 33] on p "My Profile" at bounding box center [842, 33] width 59 height 18
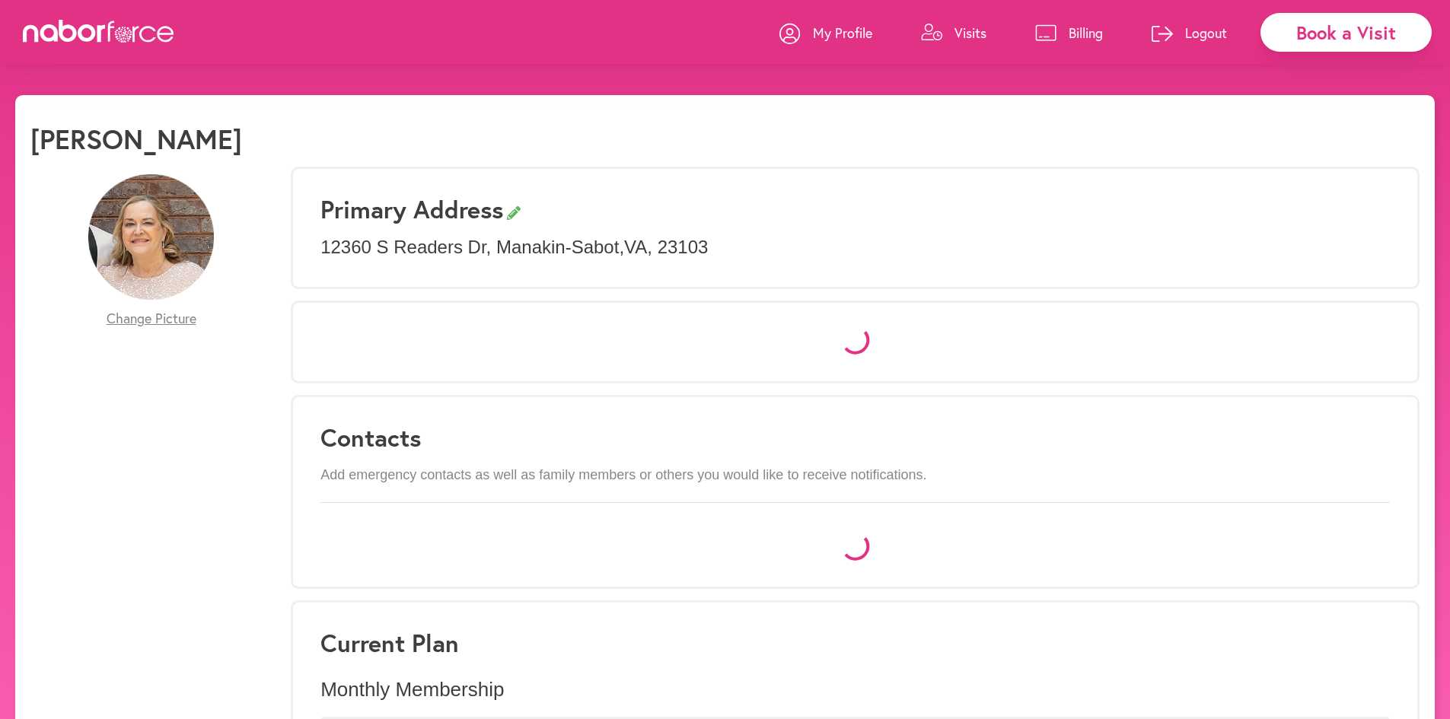
select select "*"
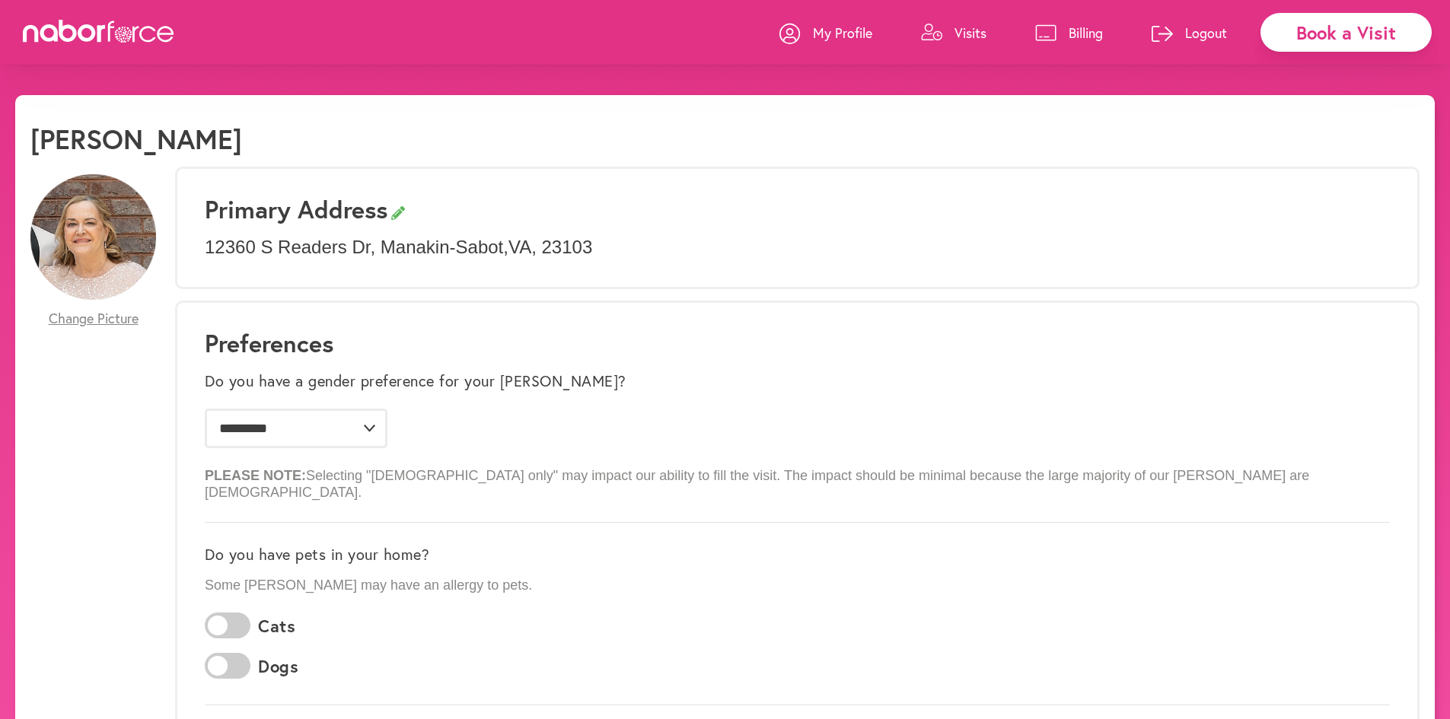
click at [127, 43] on div at bounding box center [99, 33] width 152 height 26
click at [949, 27] on link "Visits" at bounding box center [953, 33] width 65 height 46
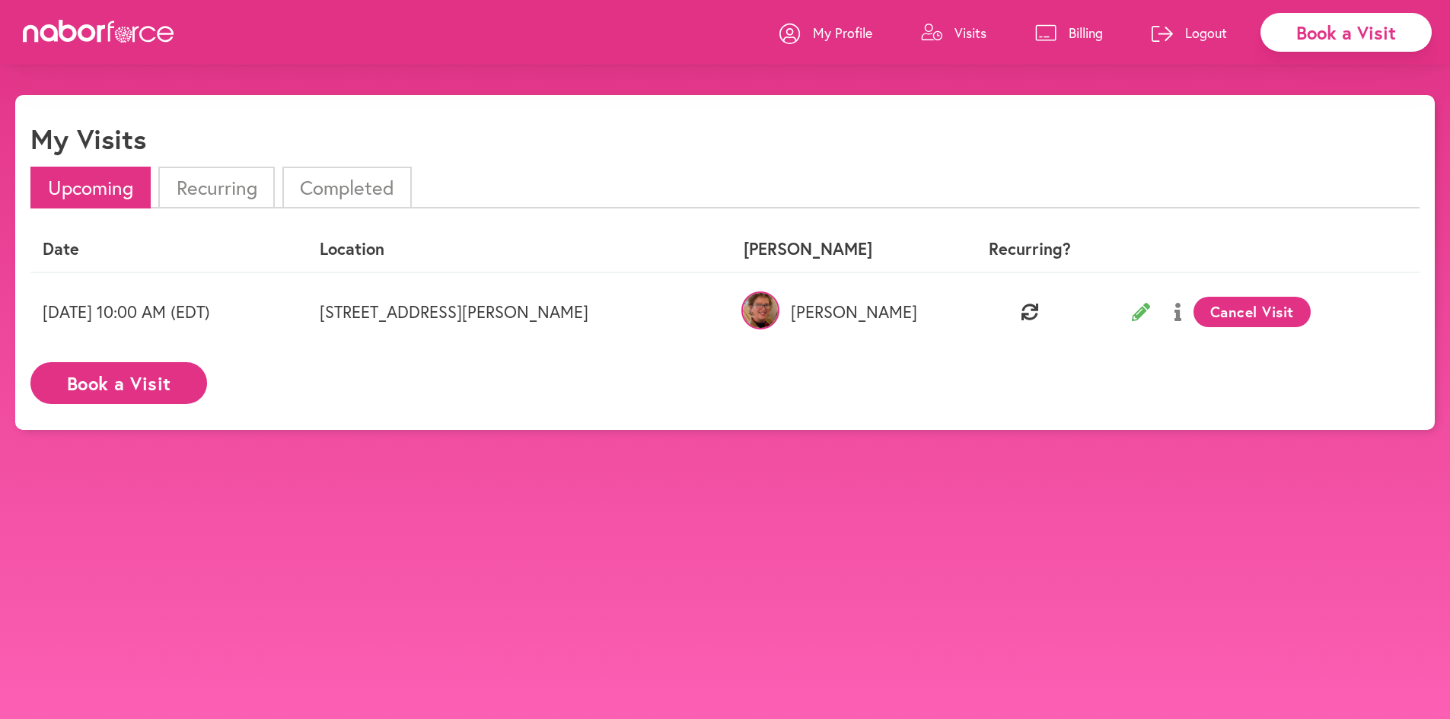
click at [1181, 311] on icon at bounding box center [1178, 312] width 7 height 18
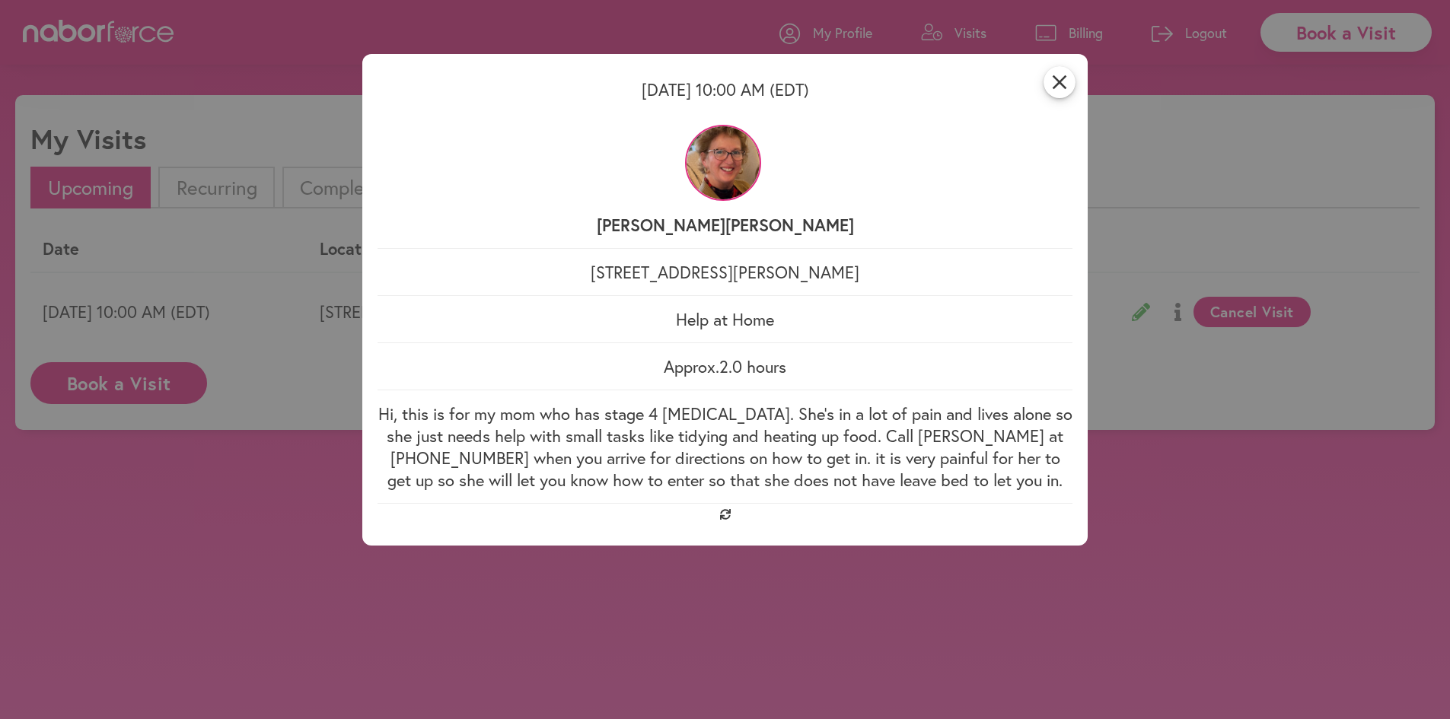
scroll to position [95, 0]
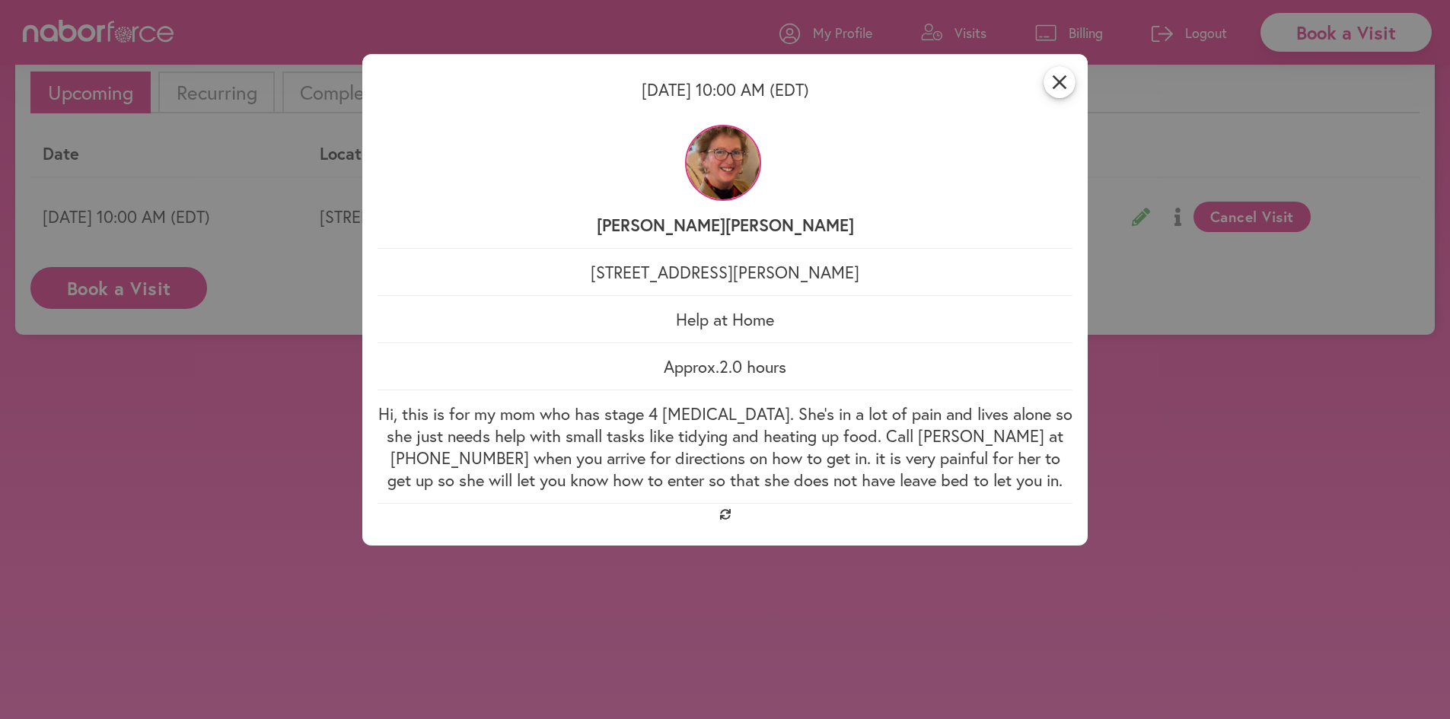
drag, startPoint x: 734, startPoint y: 510, endPoint x: 746, endPoint y: 497, distance: 17.8
click at [740, 503] on div "close Wednesday 09/17 10:00 AM (EDT) Nabor Mary 12360 S Readers Dr, Manakin-Sab…" at bounding box center [725, 300] width 726 height 492
click at [1061, 81] on icon "close" at bounding box center [1060, 82] width 32 height 32
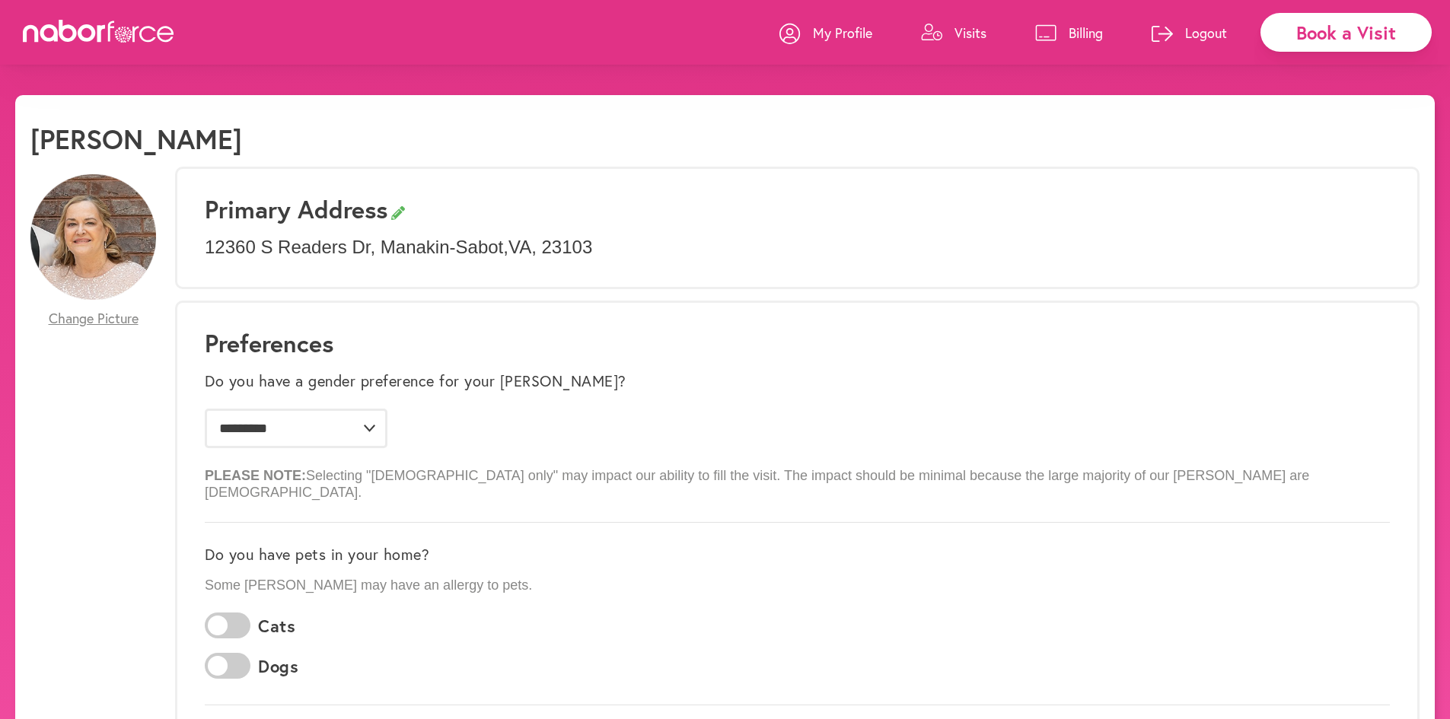
select select "*"
click at [949, 31] on link "Visits" at bounding box center [953, 33] width 65 height 46
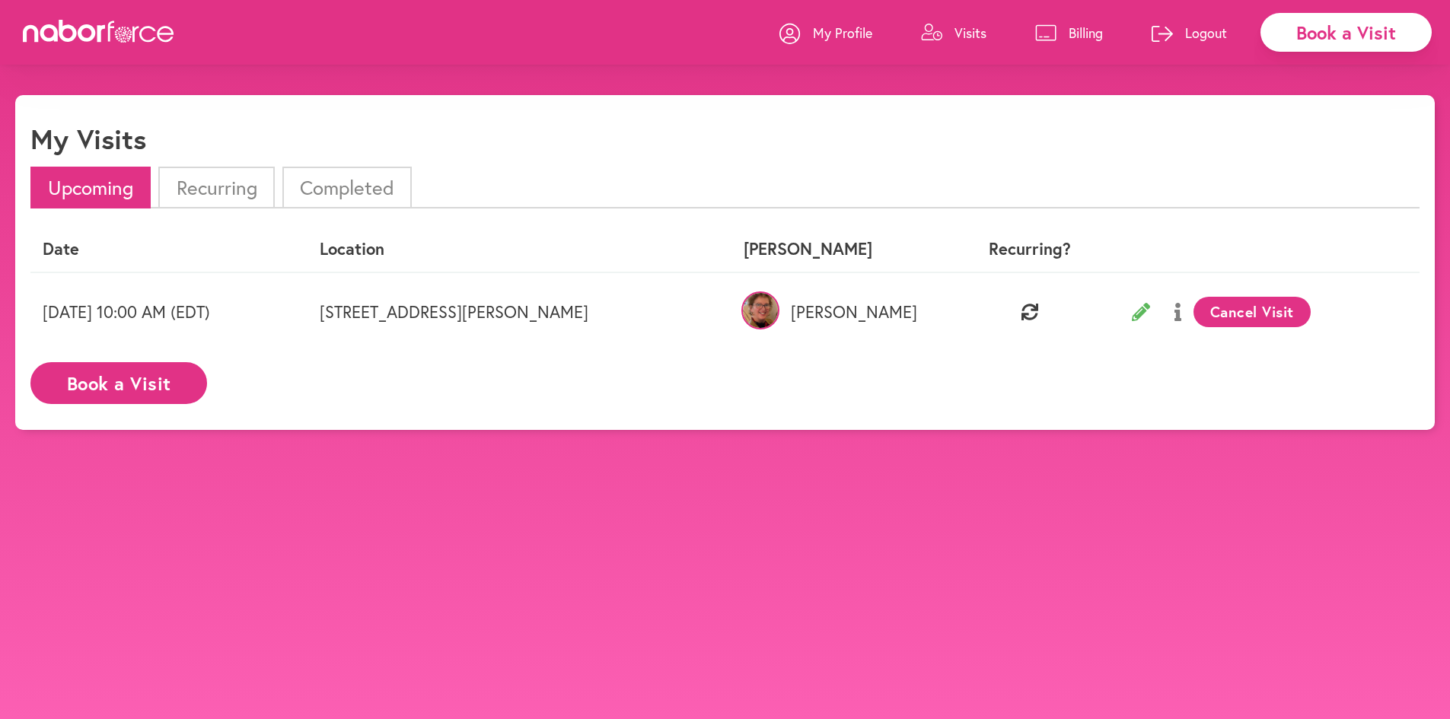
click at [1038, 308] on icon at bounding box center [1030, 312] width 17 height 17
click at [237, 185] on li "Recurring" at bounding box center [216, 188] width 116 height 42
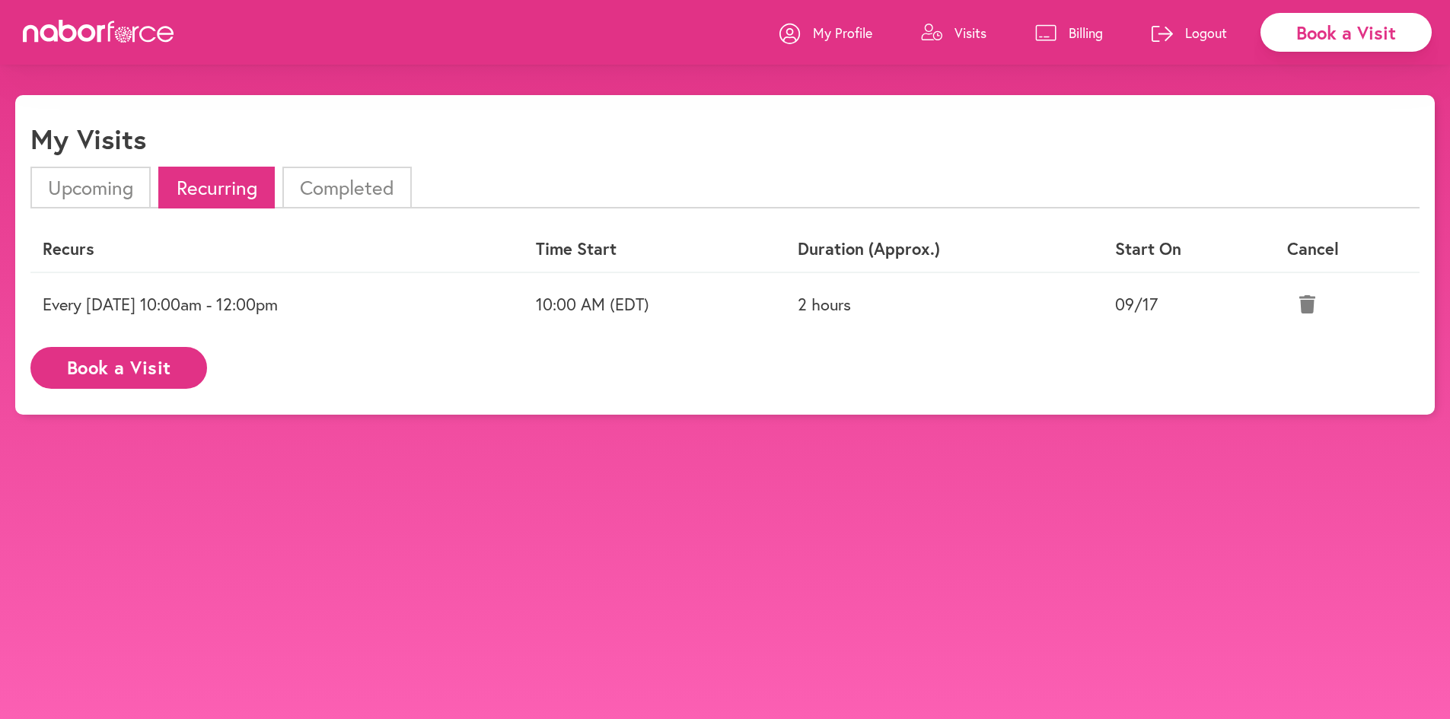
click at [410, 184] on li "Completed" at bounding box center [346, 188] width 129 height 42
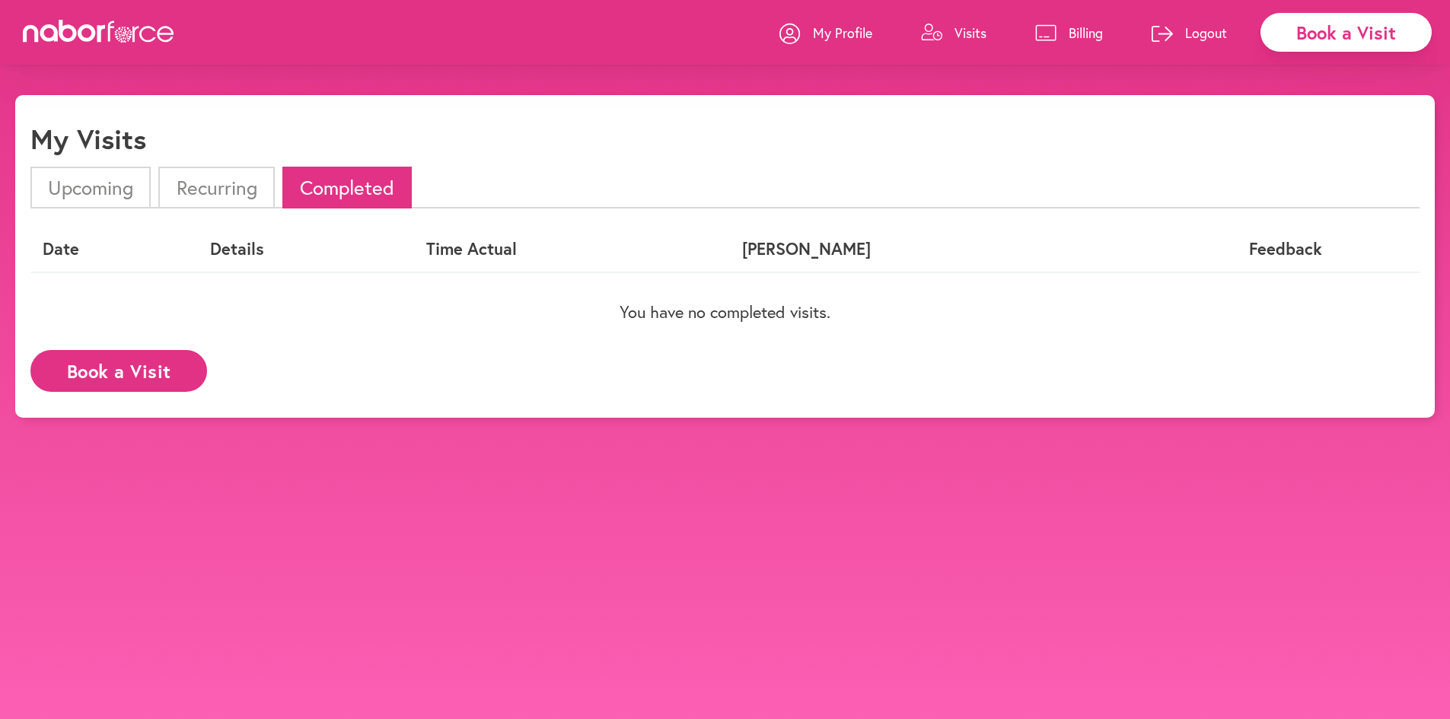
click at [82, 201] on li "Upcoming" at bounding box center [90, 188] width 120 height 42
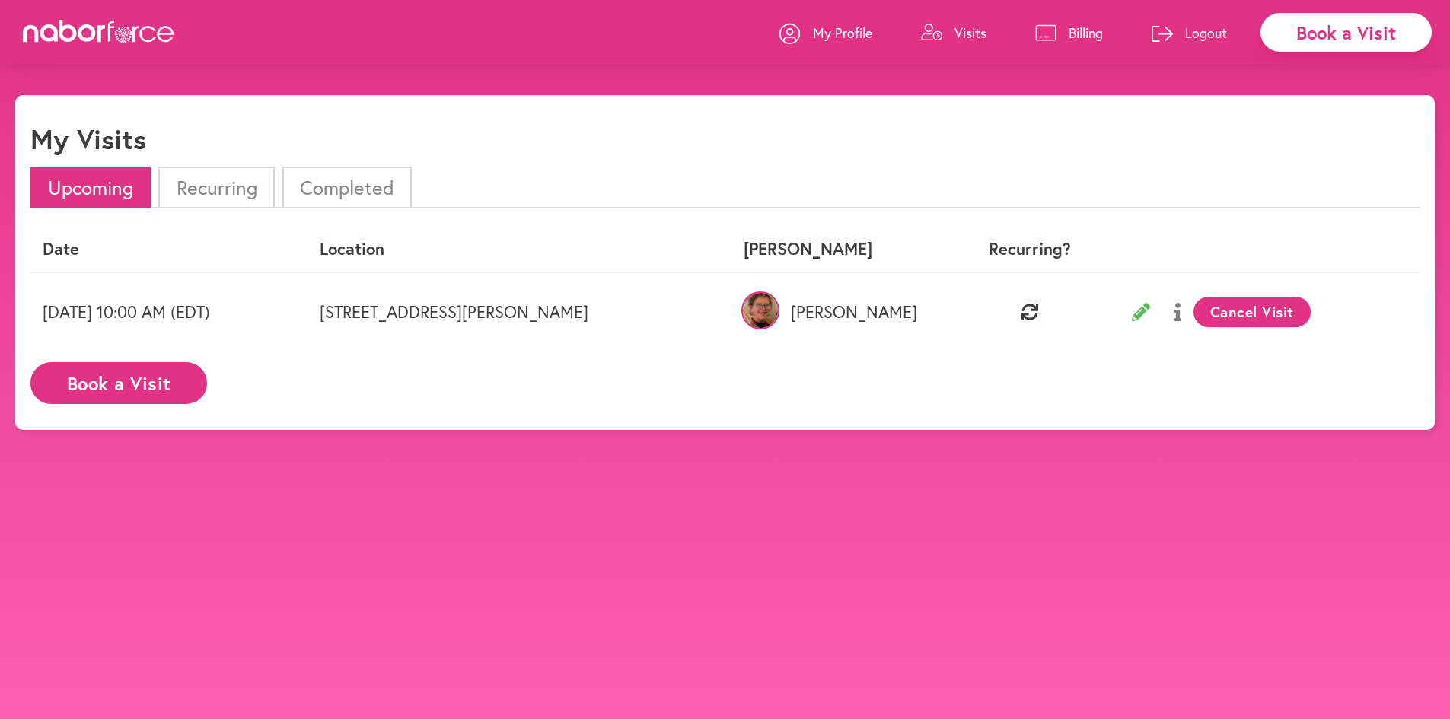
click at [606, 328] on td "[STREET_ADDRESS][PERSON_NAME]" at bounding box center [520, 312] width 424 height 78
click at [920, 316] on p "[PERSON_NAME]" at bounding box center [842, 312] width 197 height 20
click at [780, 302] on img at bounding box center [761, 311] width 38 height 38
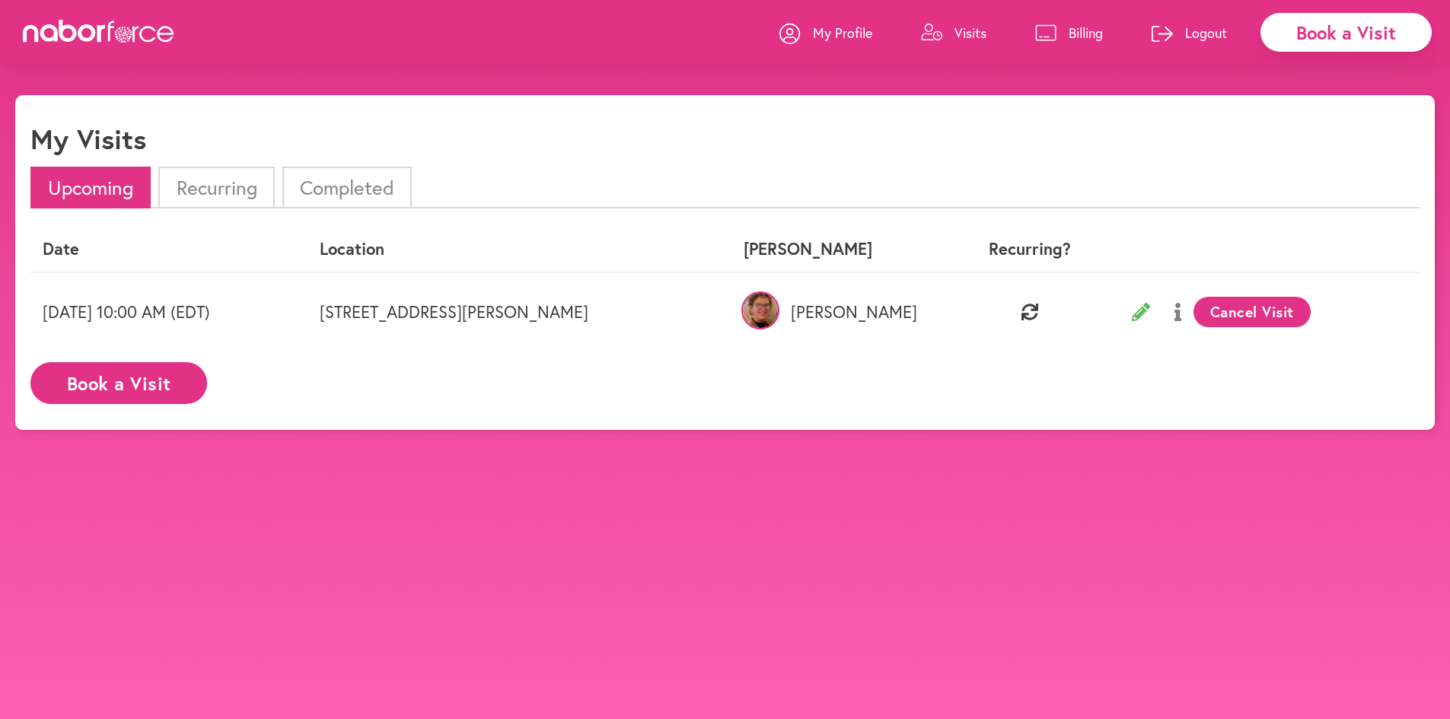
click at [780, 302] on img at bounding box center [761, 311] width 38 height 38
